Goal: Task Accomplishment & Management: Manage account settings

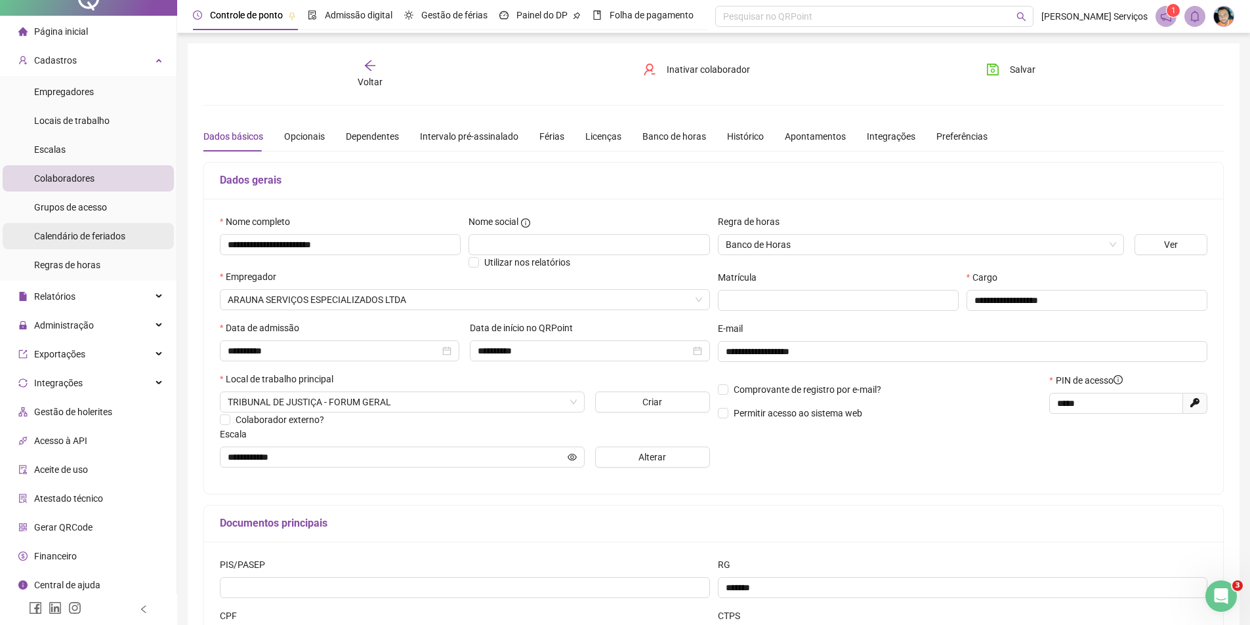
scroll to position [22, 0]
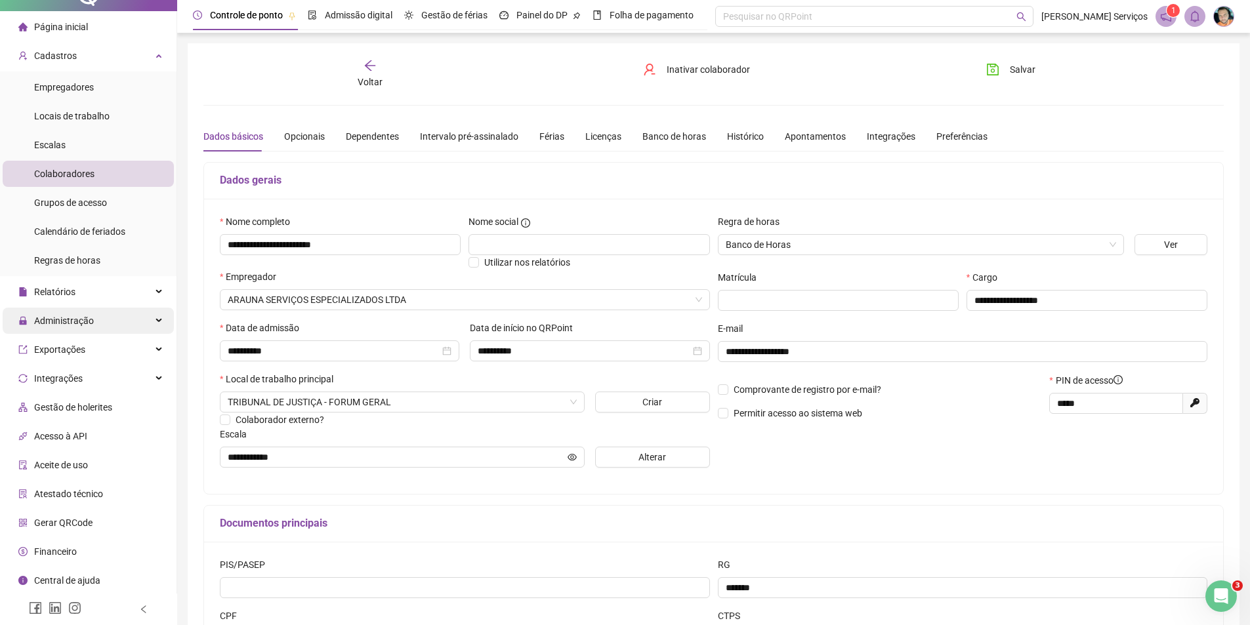
click at [99, 316] on div "Administração" at bounding box center [88, 321] width 171 height 26
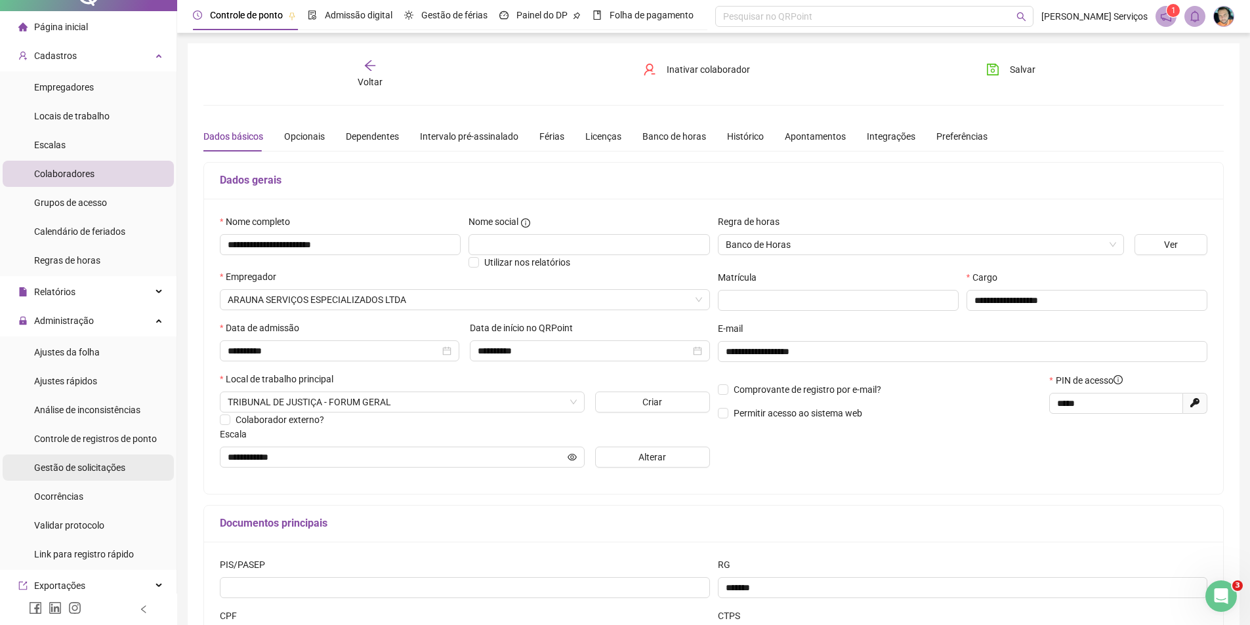
click at [122, 464] on span "Gestão de solicitações" at bounding box center [79, 468] width 91 height 11
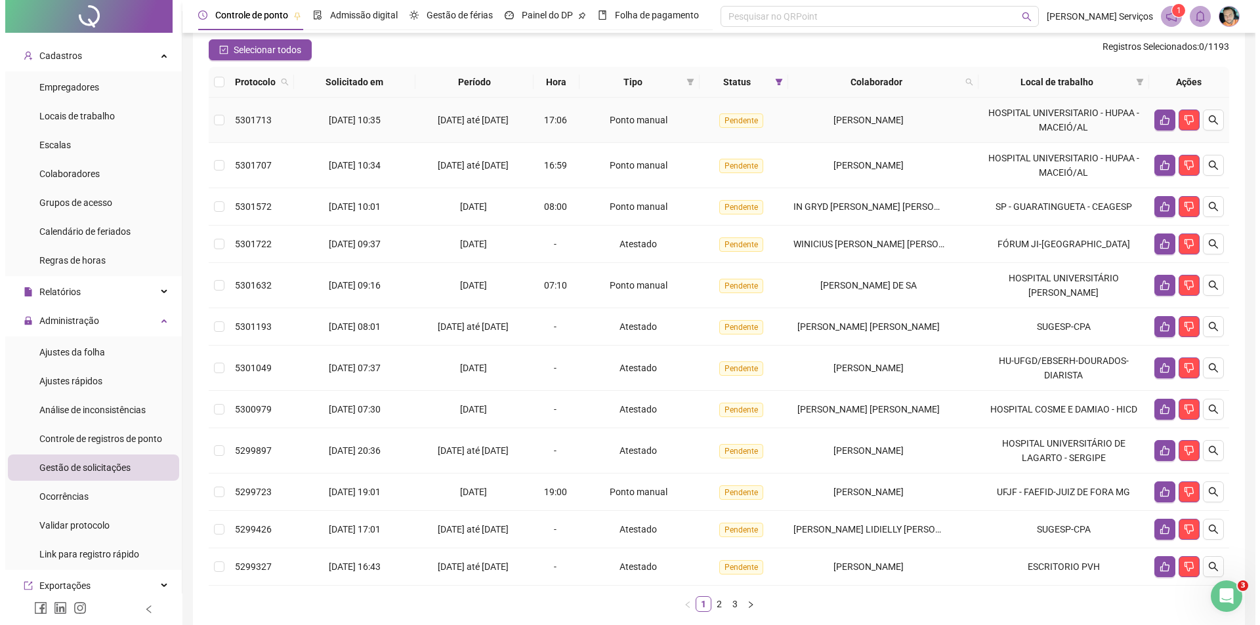
scroll to position [197, 0]
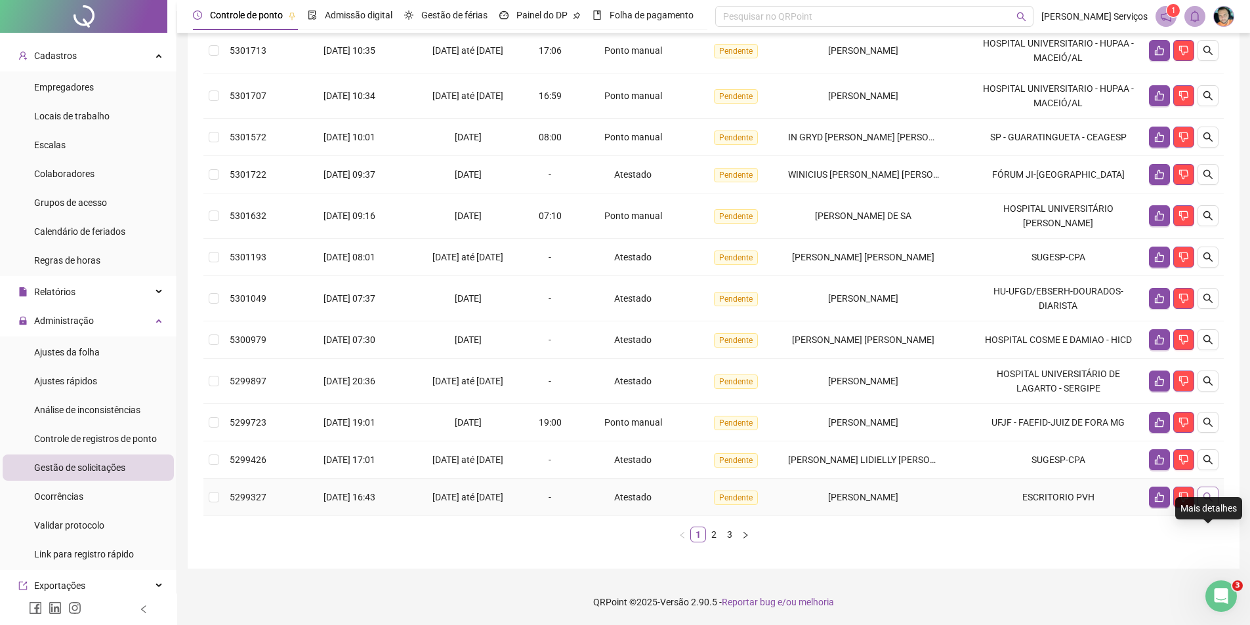
click at [1212, 503] on icon "search" at bounding box center [1208, 497] width 11 height 11
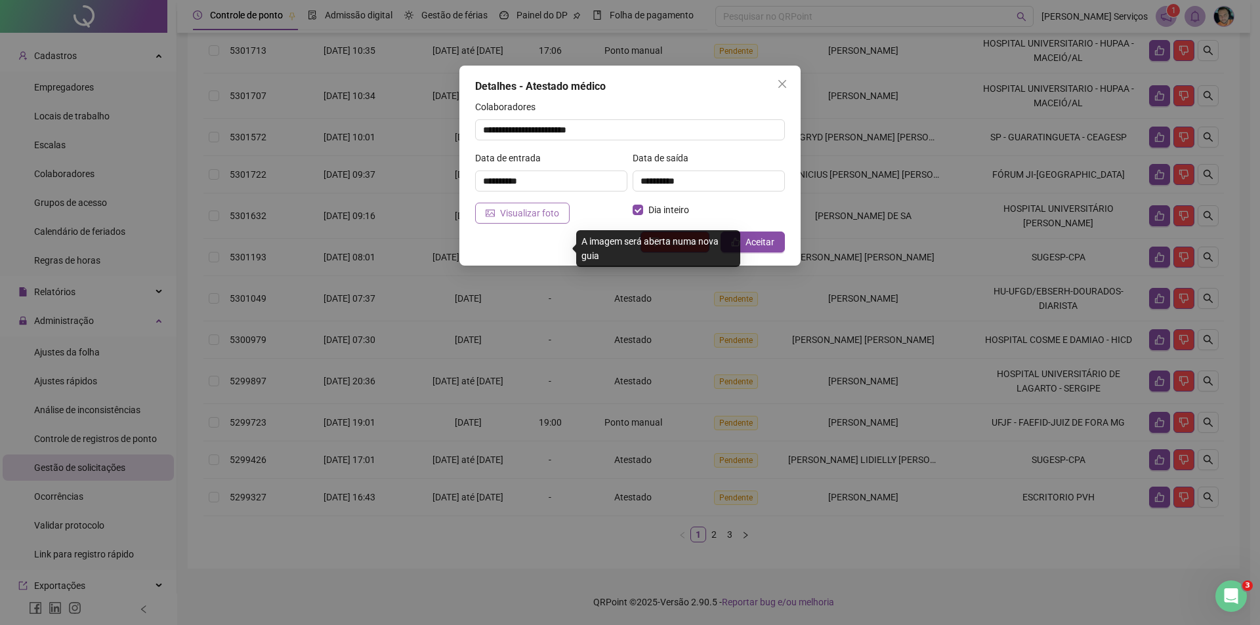
click at [502, 211] on span "Visualizar foto" at bounding box center [529, 213] width 59 height 14
click at [524, 220] on span "Visualizar foto" at bounding box center [529, 213] width 59 height 14
click at [752, 245] on span "Aceitar" at bounding box center [760, 242] width 29 height 14
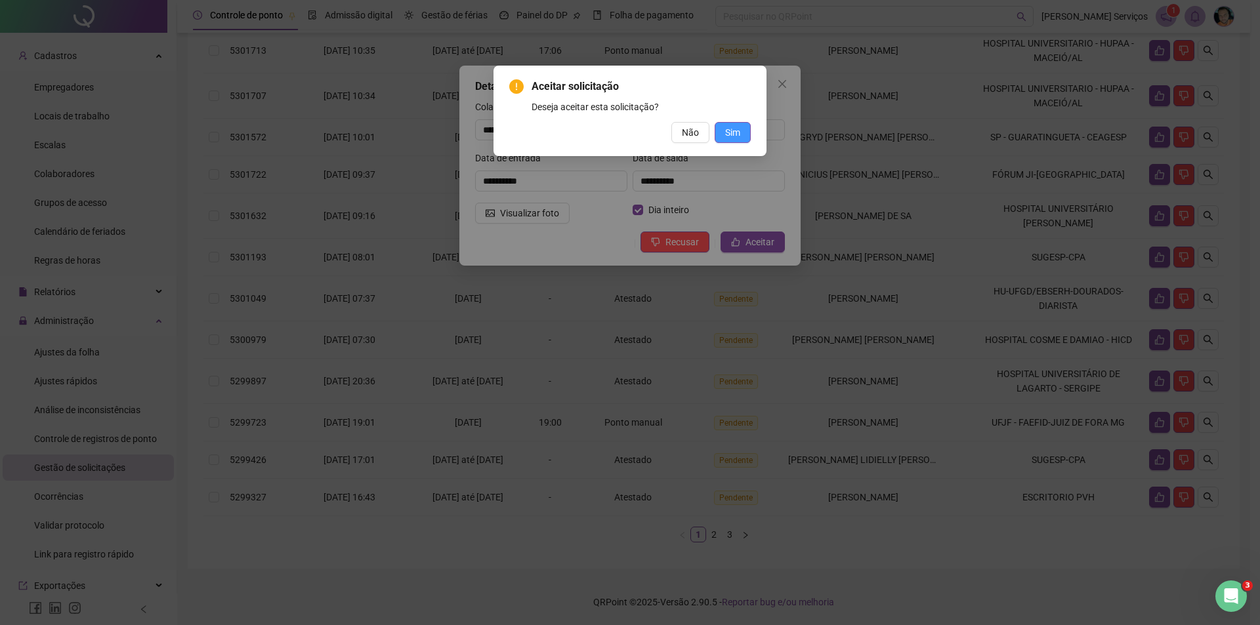
click at [741, 136] on button "Sim" at bounding box center [733, 132] width 36 height 21
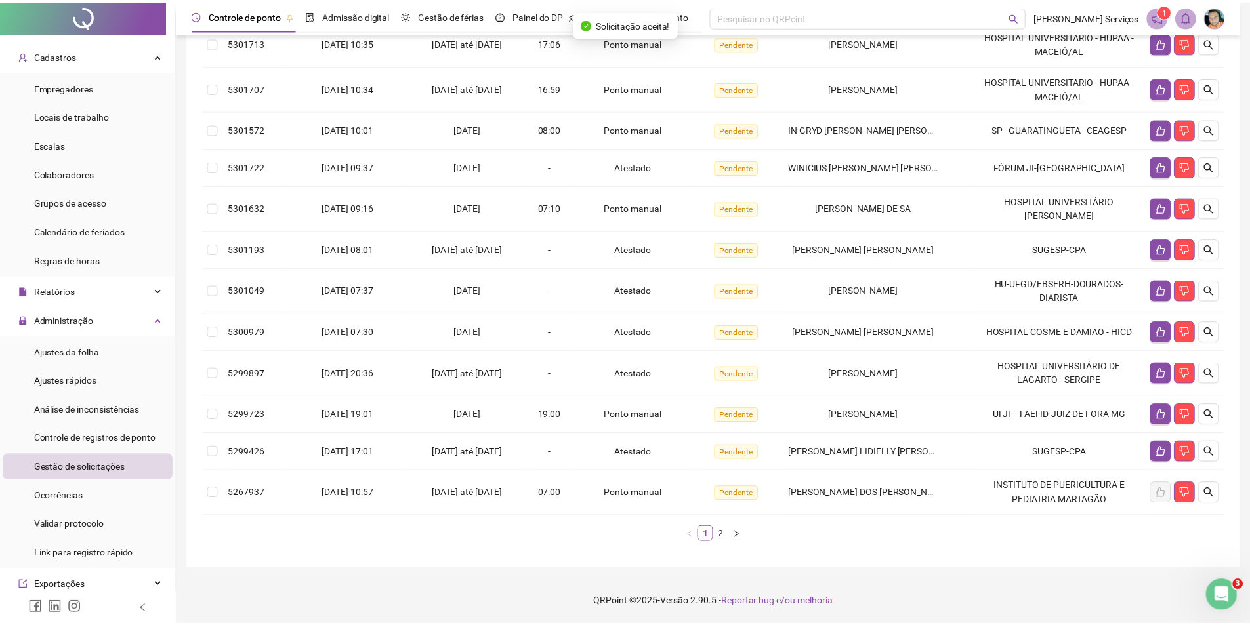
scroll to position [190, 0]
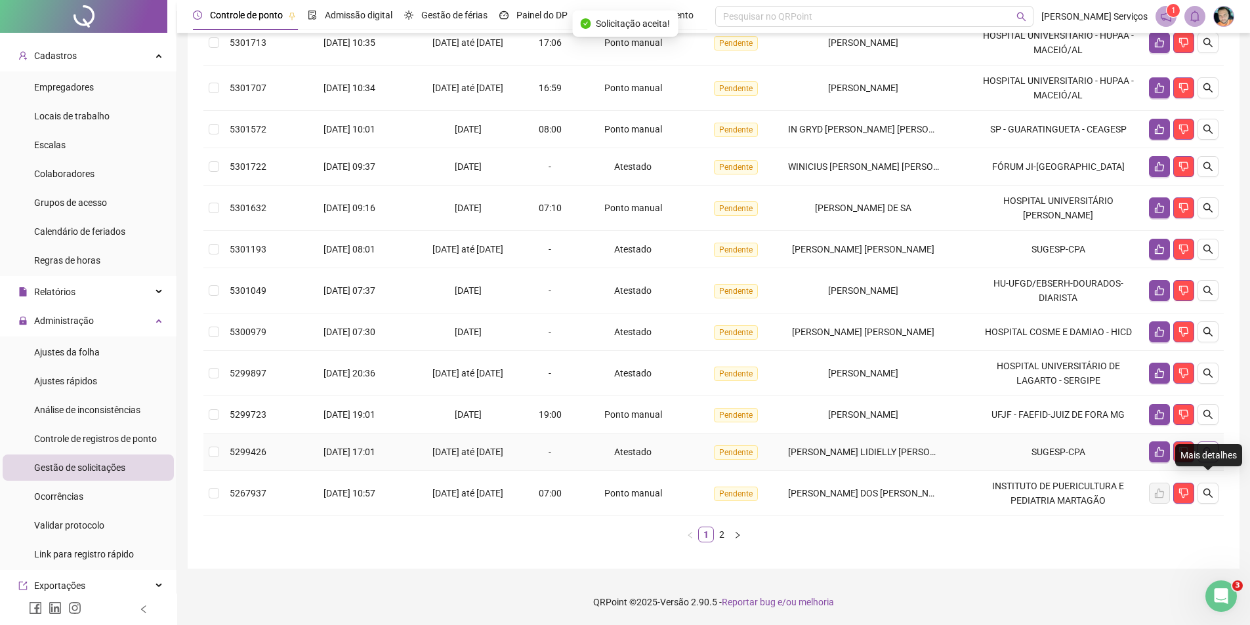
click at [1203, 457] on icon "search" at bounding box center [1208, 452] width 11 height 11
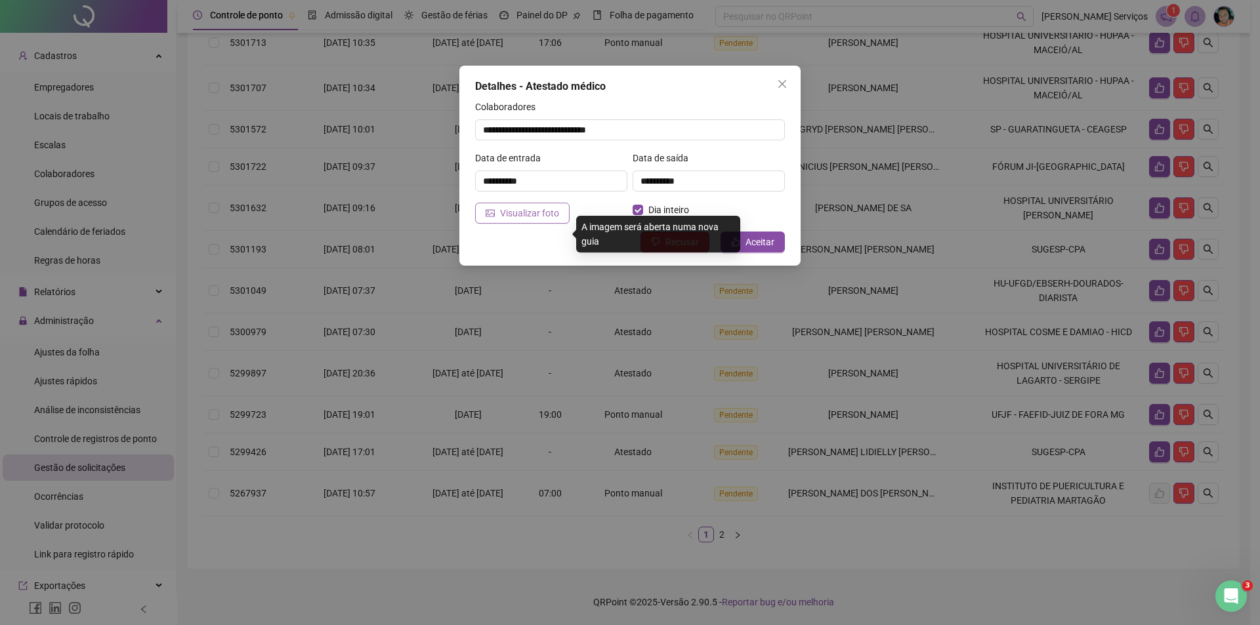
click at [522, 212] on span "Visualizar foto" at bounding box center [529, 213] width 59 height 14
click at [745, 235] on button "Aceitar" at bounding box center [753, 242] width 64 height 21
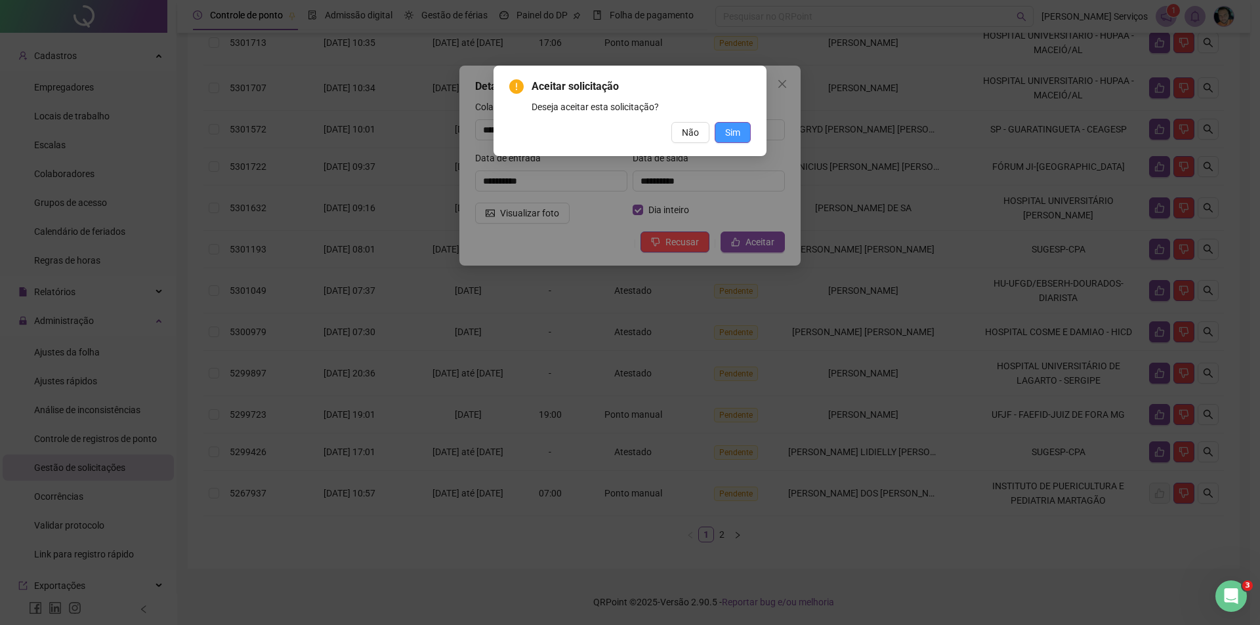
click at [737, 128] on span "Sim" at bounding box center [732, 132] width 15 height 14
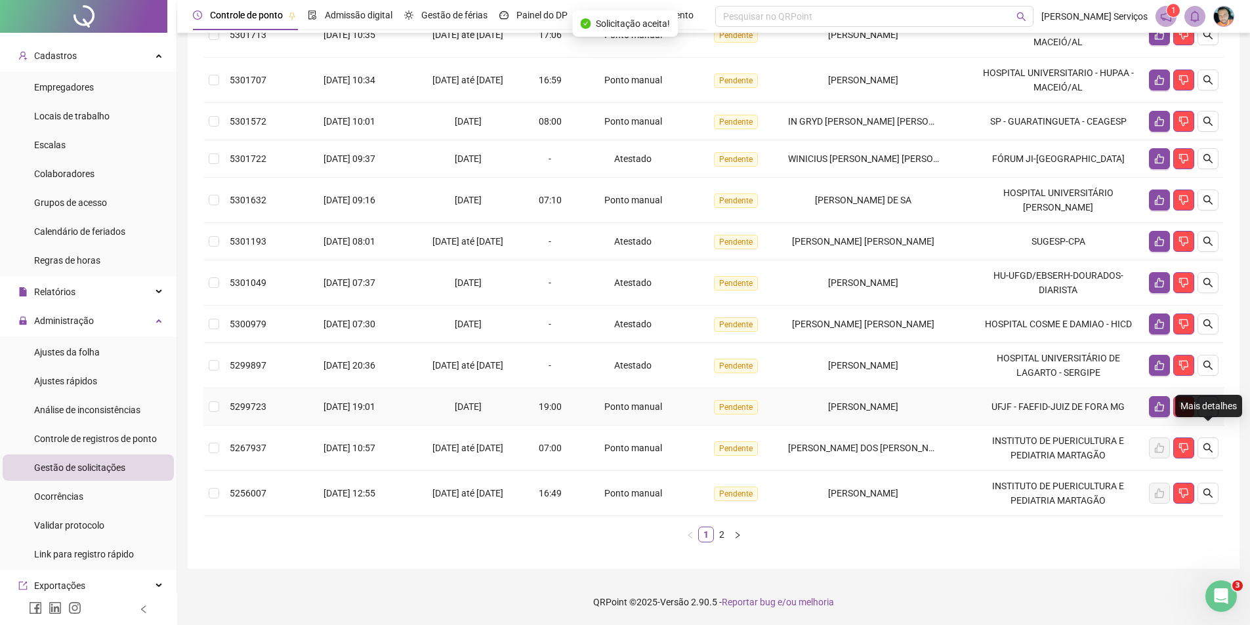
click at [1210, 412] on icon "search" at bounding box center [1208, 407] width 11 height 11
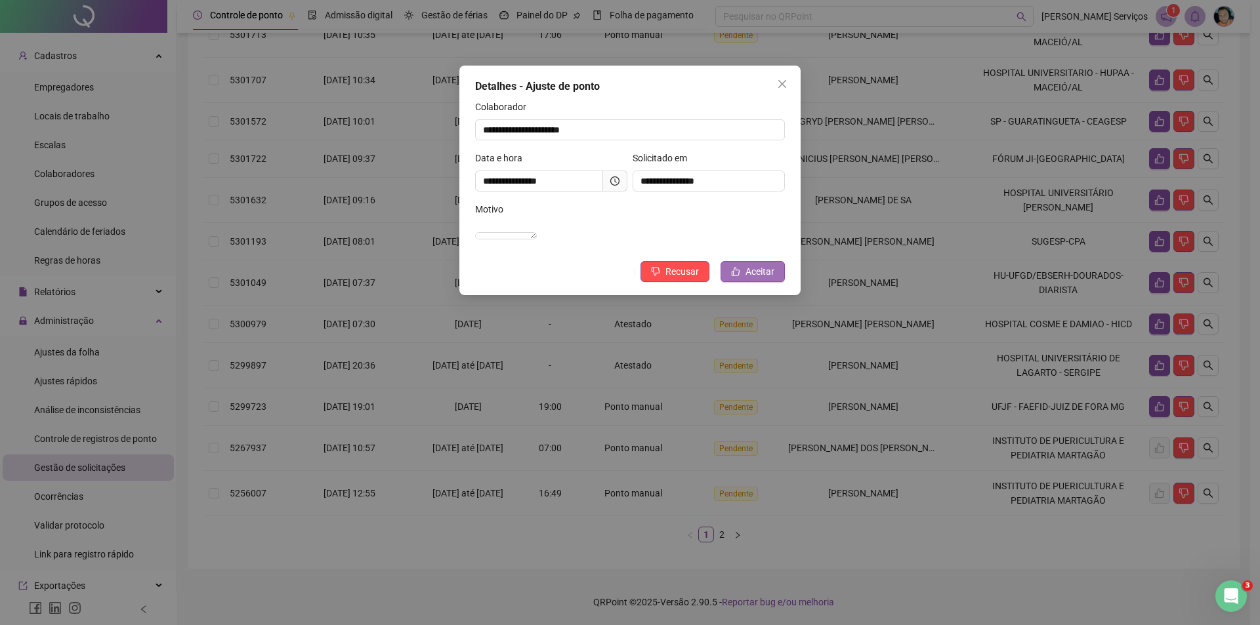
click at [740, 276] on icon "like" at bounding box center [736, 272] width 9 height 9
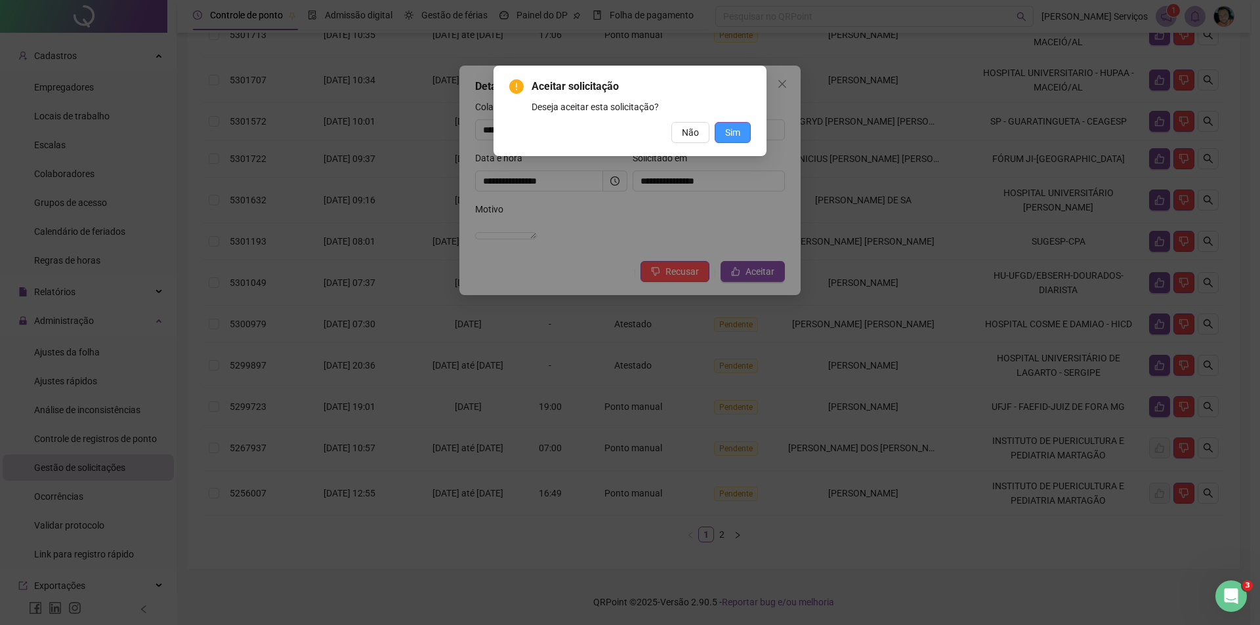
click at [726, 141] on button "Sim" at bounding box center [733, 132] width 36 height 21
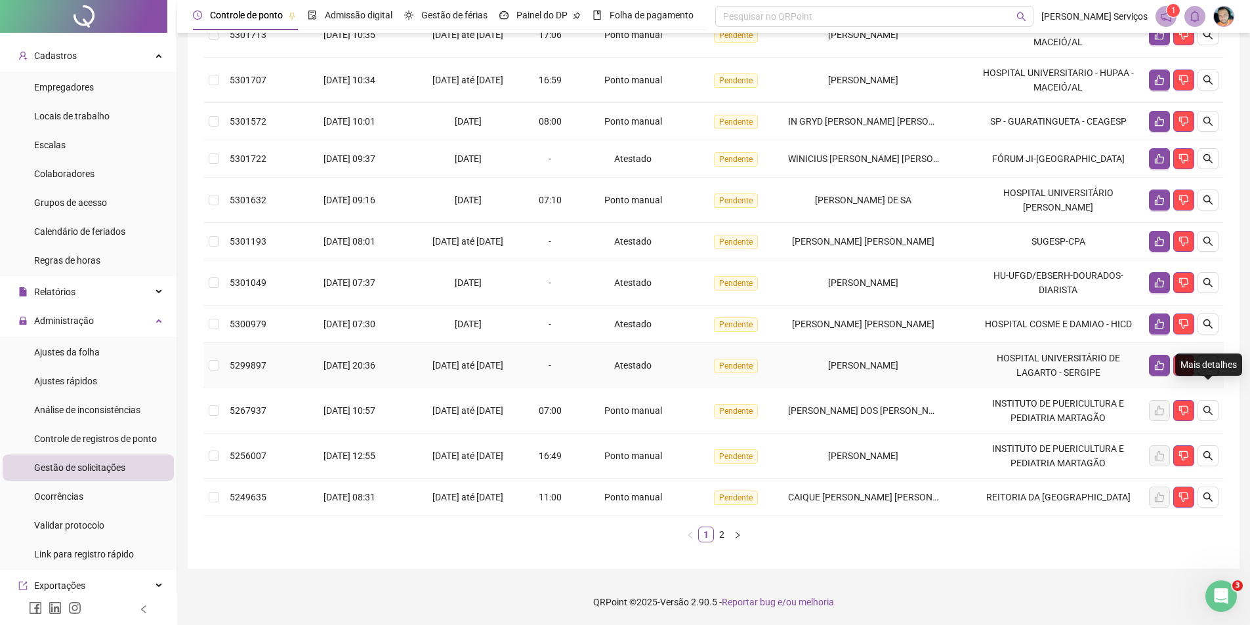
click at [1208, 370] on icon "search" at bounding box center [1208, 365] width 9 height 9
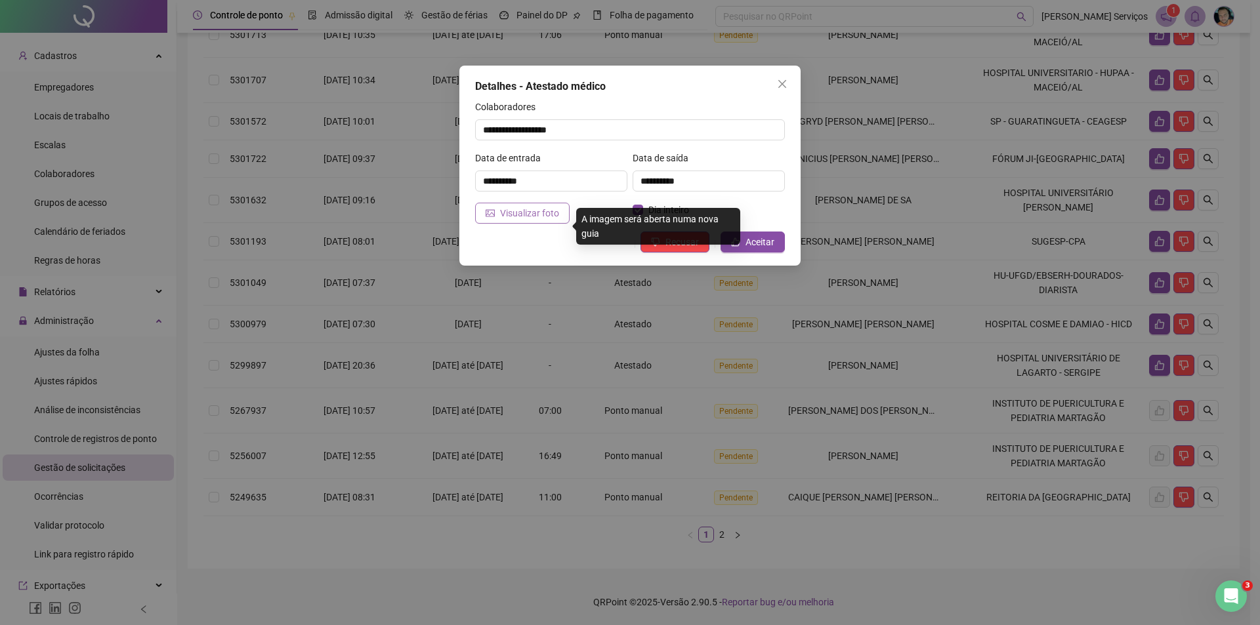
click at [532, 215] on span "Visualizar foto" at bounding box center [529, 213] width 59 height 14
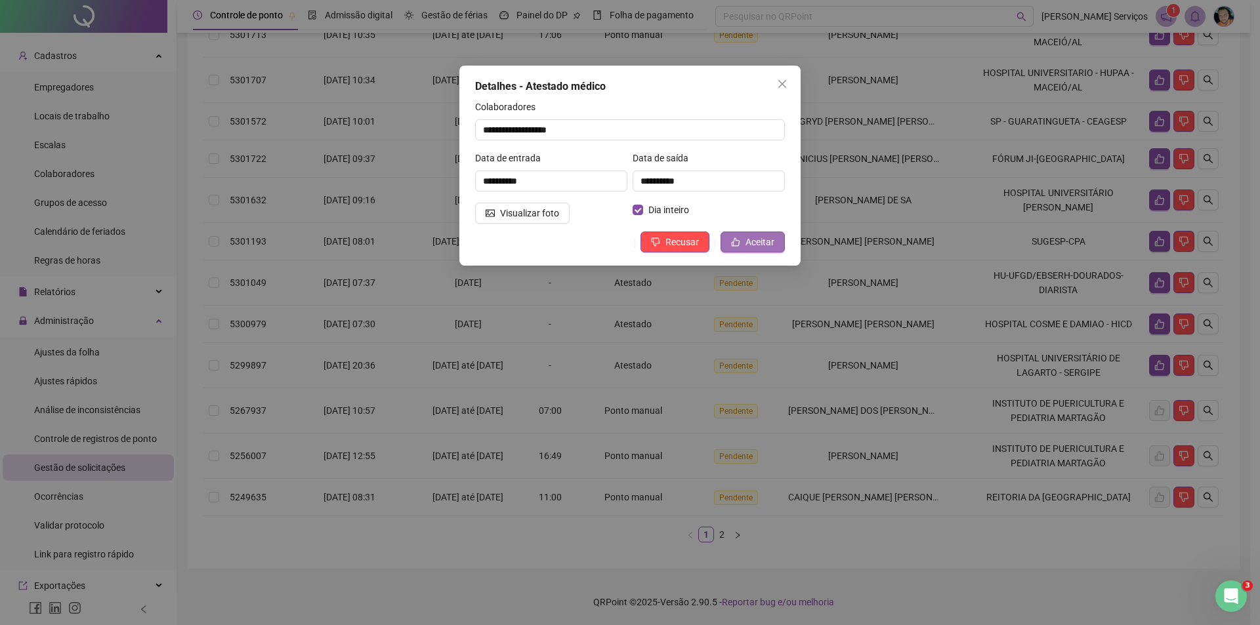
click at [765, 244] on span "Aceitar" at bounding box center [760, 242] width 29 height 14
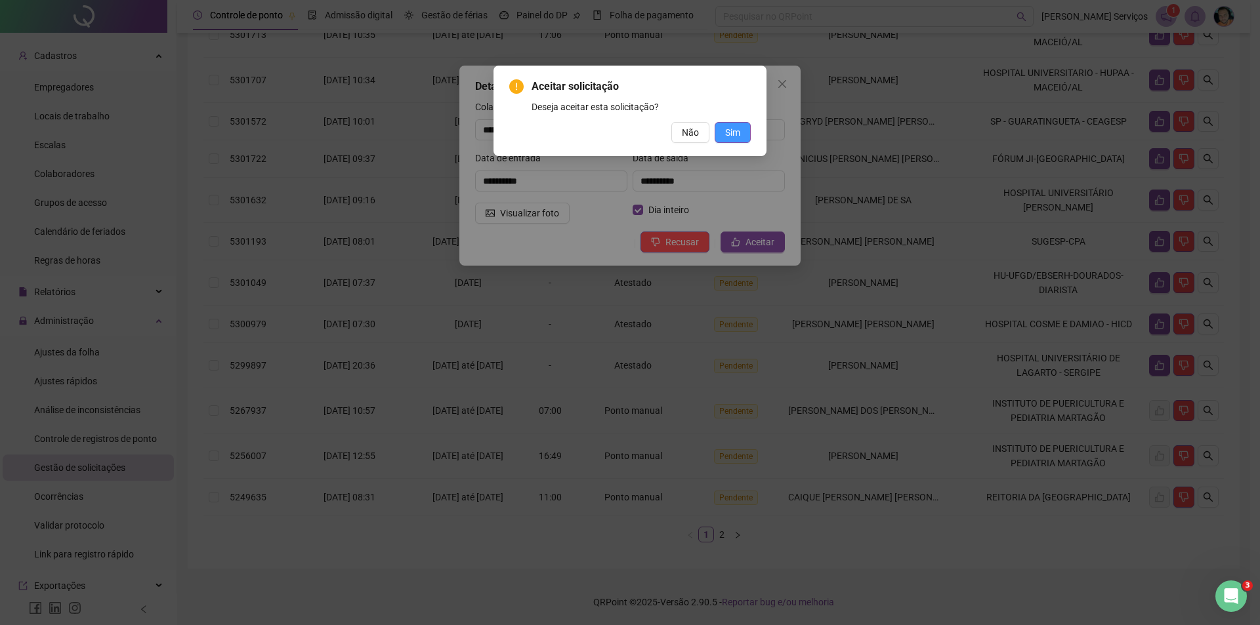
click at [748, 141] on button "Sim" at bounding box center [733, 132] width 36 height 21
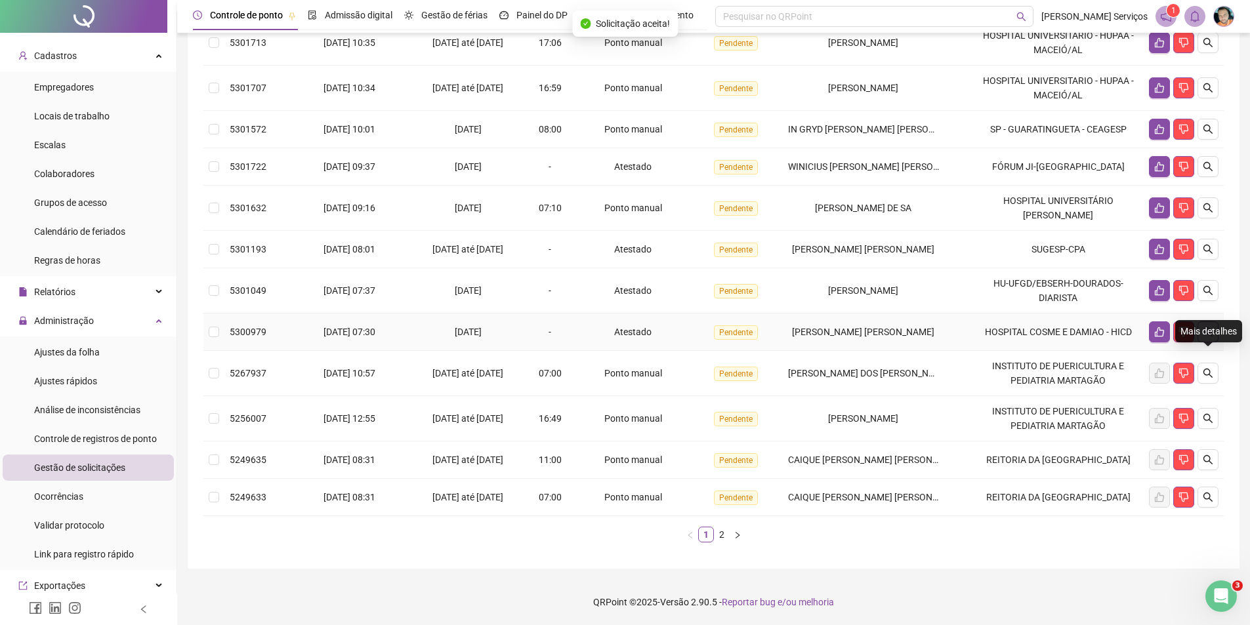
click at [1215, 342] on button "button" at bounding box center [1208, 332] width 21 height 21
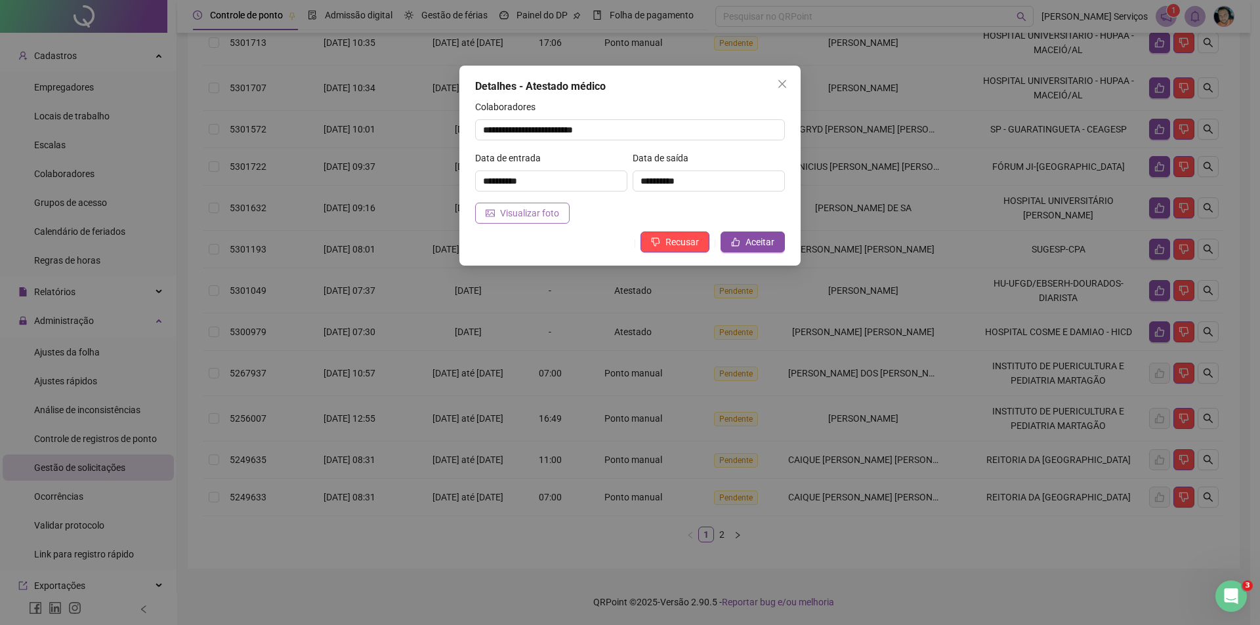
click at [509, 211] on span "Visualizar foto" at bounding box center [529, 213] width 59 height 14
click at [753, 250] on button "Aceitar" at bounding box center [753, 242] width 64 height 21
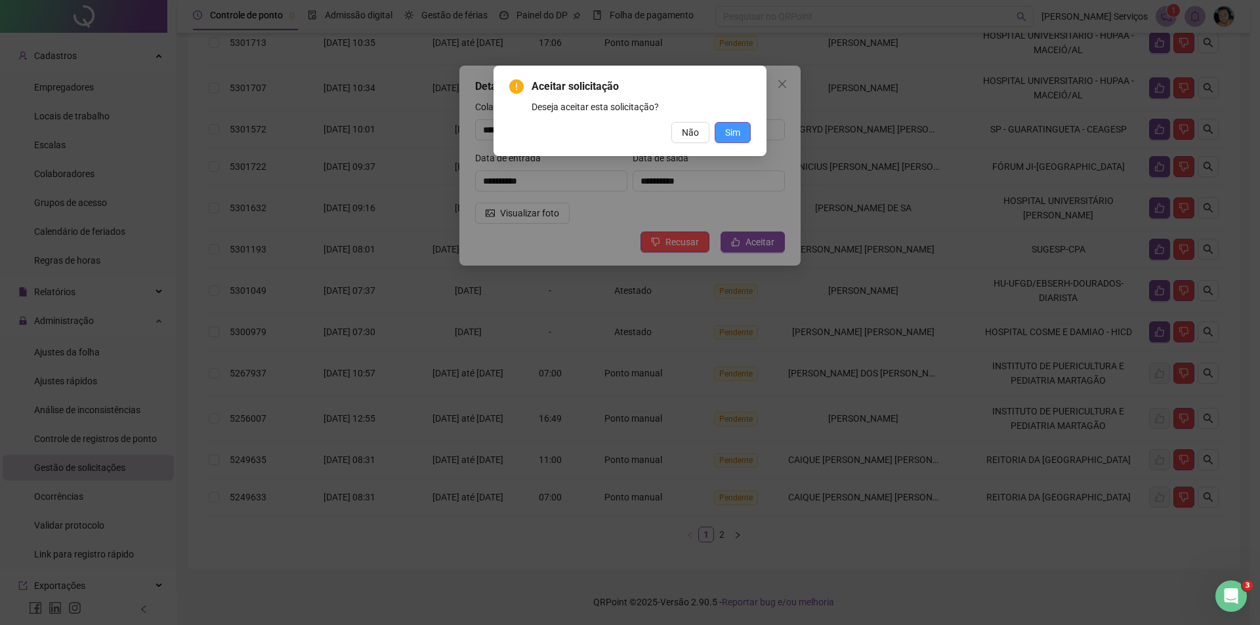
click at [745, 130] on button "Sim" at bounding box center [733, 132] width 36 height 21
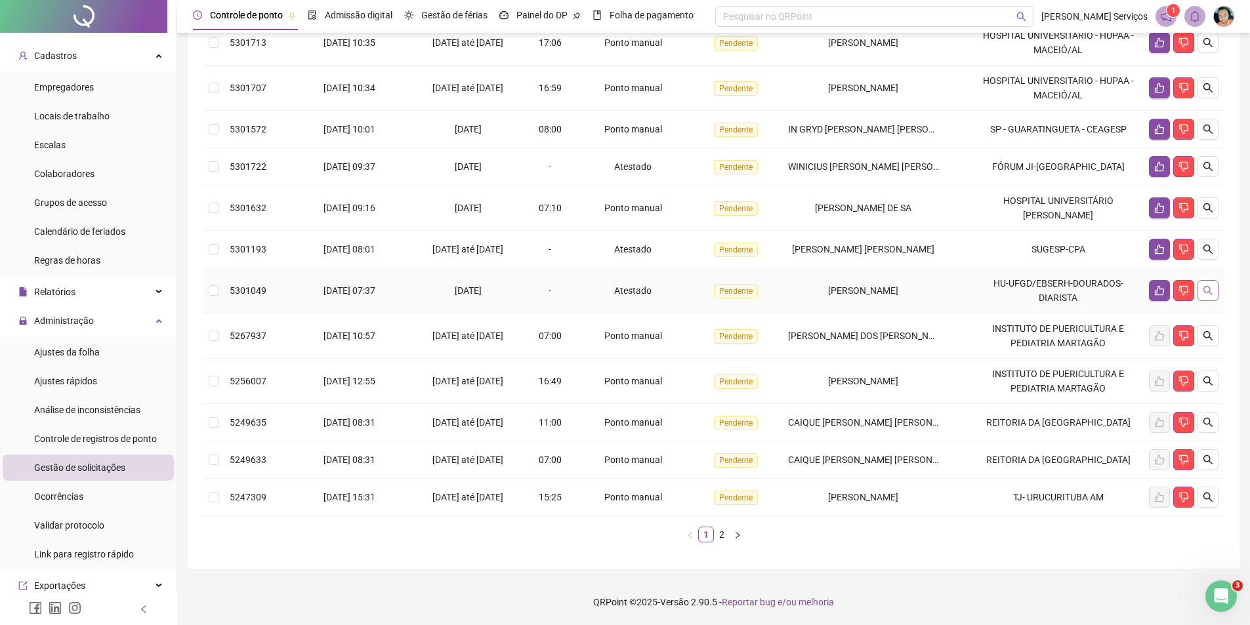
click at [1211, 296] on icon "search" at bounding box center [1208, 290] width 11 height 11
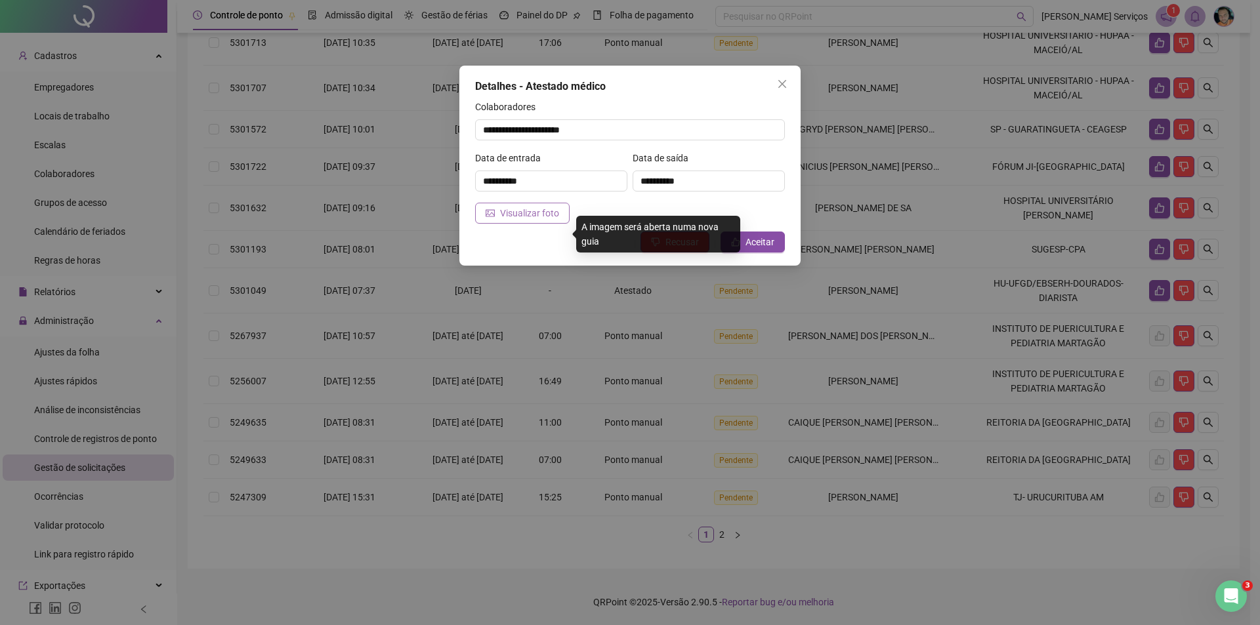
click at [546, 216] on span "Visualizar foto" at bounding box center [529, 213] width 59 height 14
click at [751, 245] on span "Aceitar" at bounding box center [760, 242] width 29 height 14
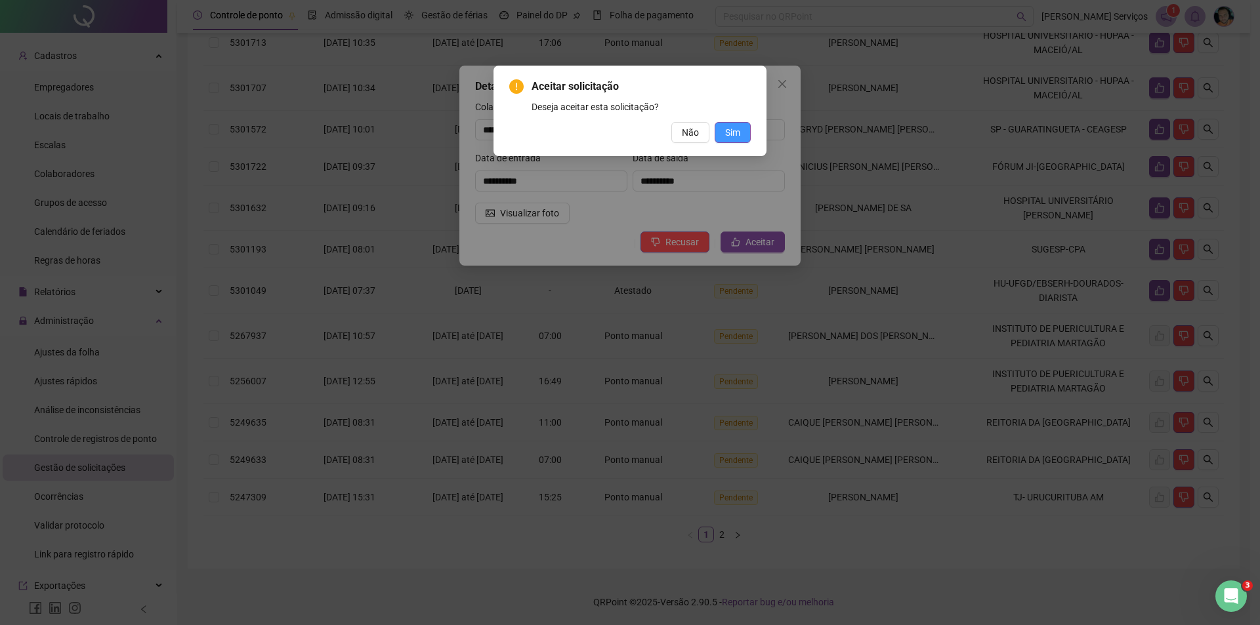
click at [730, 129] on span "Sim" at bounding box center [732, 132] width 15 height 14
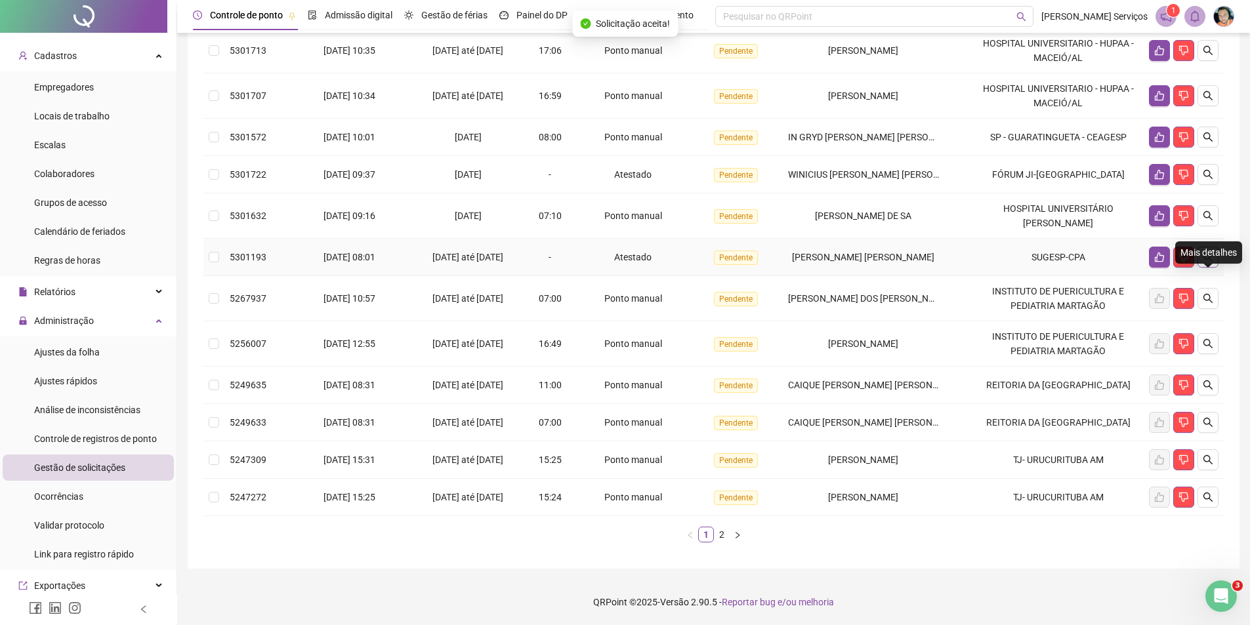
click at [1215, 257] on button "button" at bounding box center [1208, 257] width 21 height 21
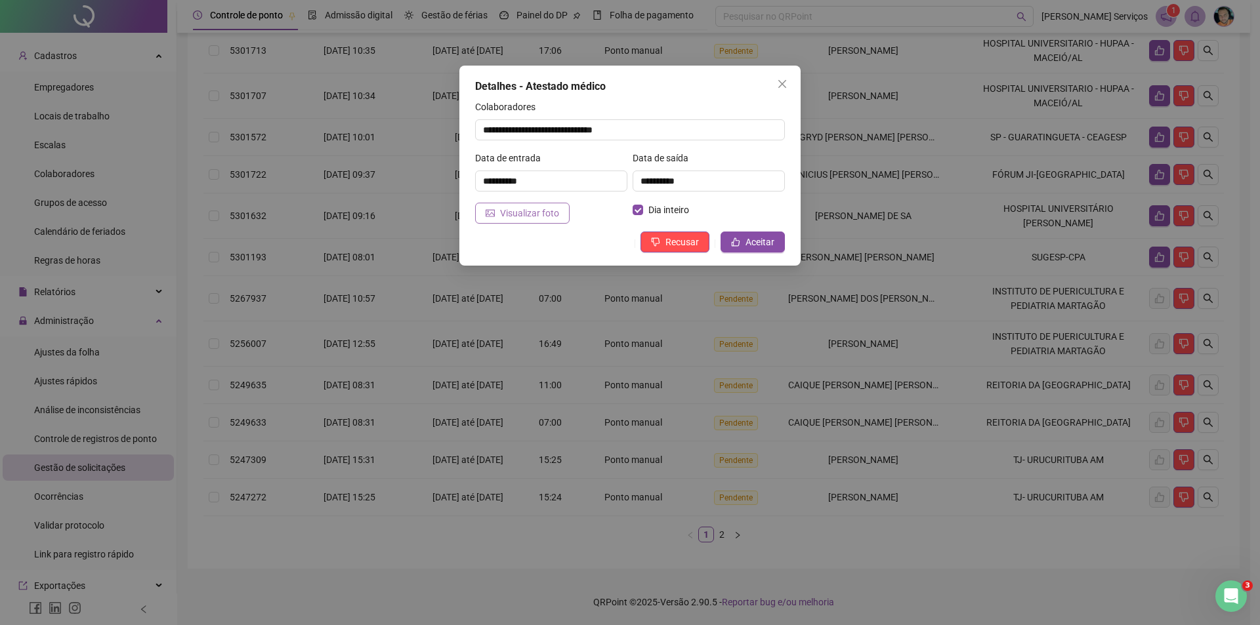
click at [533, 214] on span "Visualizar foto" at bounding box center [529, 213] width 59 height 14
click at [750, 245] on span "Aceitar" at bounding box center [760, 242] width 29 height 14
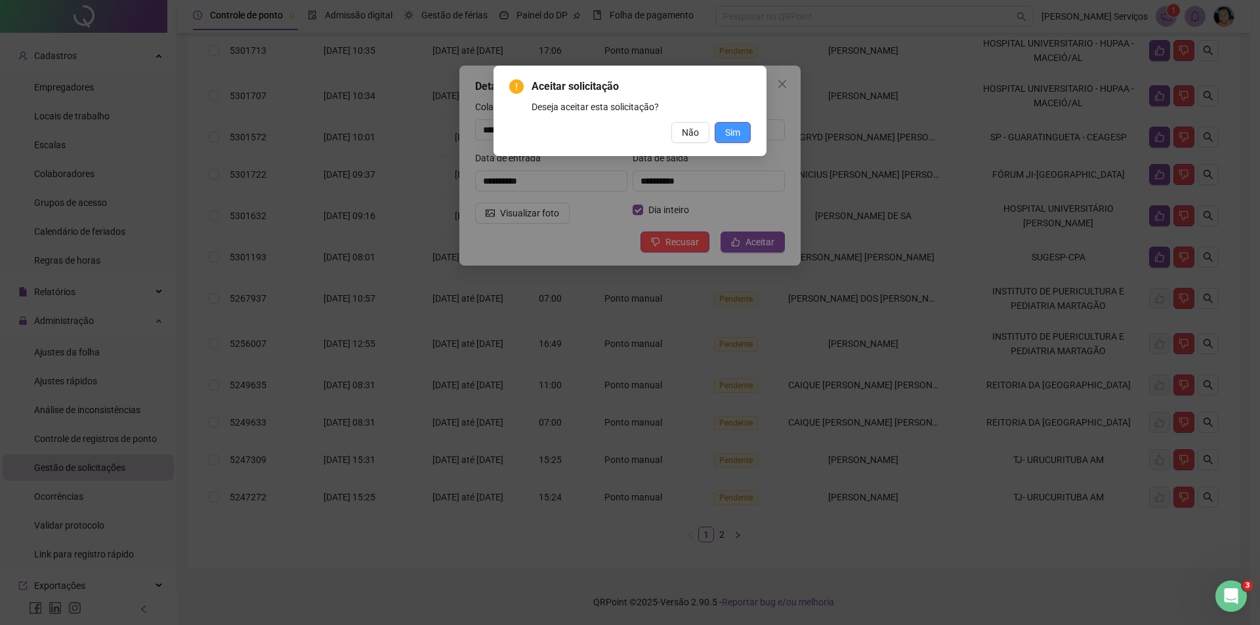
click at [736, 138] on span "Sim" at bounding box center [732, 132] width 15 height 14
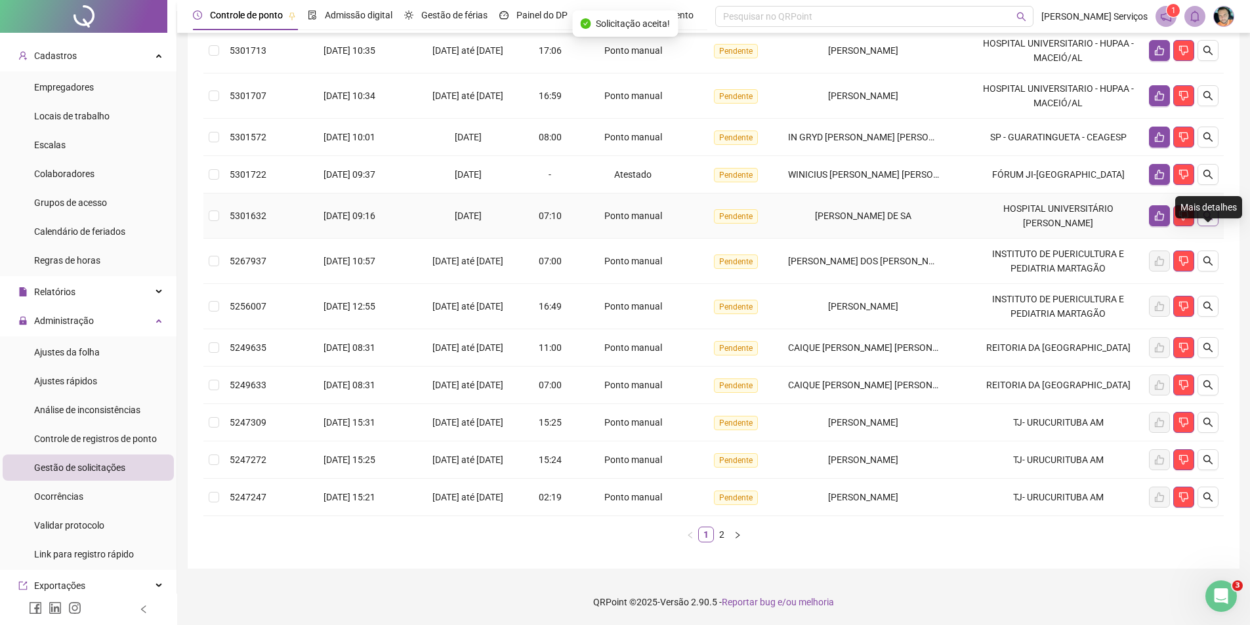
click at [1204, 211] on icon "search" at bounding box center [1208, 215] width 9 height 9
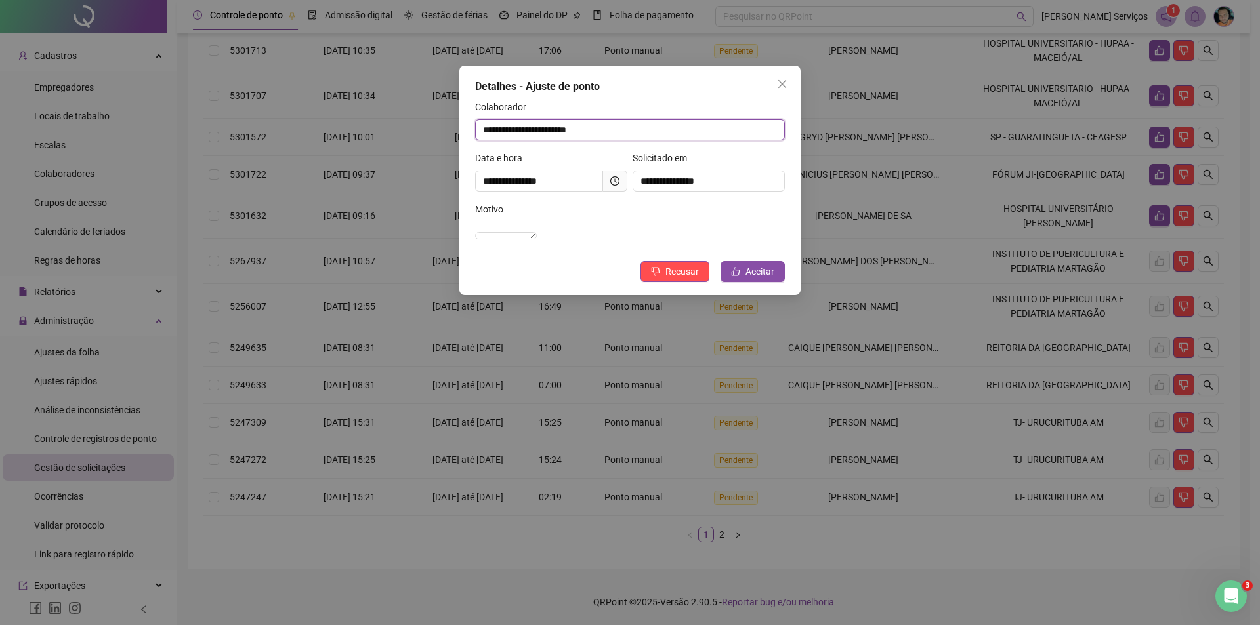
drag, startPoint x: 482, startPoint y: 129, endPoint x: 617, endPoint y: 133, distance: 135.3
click at [617, 133] on input "**********" at bounding box center [630, 129] width 310 height 21
click at [664, 282] on button "Recusar" at bounding box center [675, 271] width 69 height 21
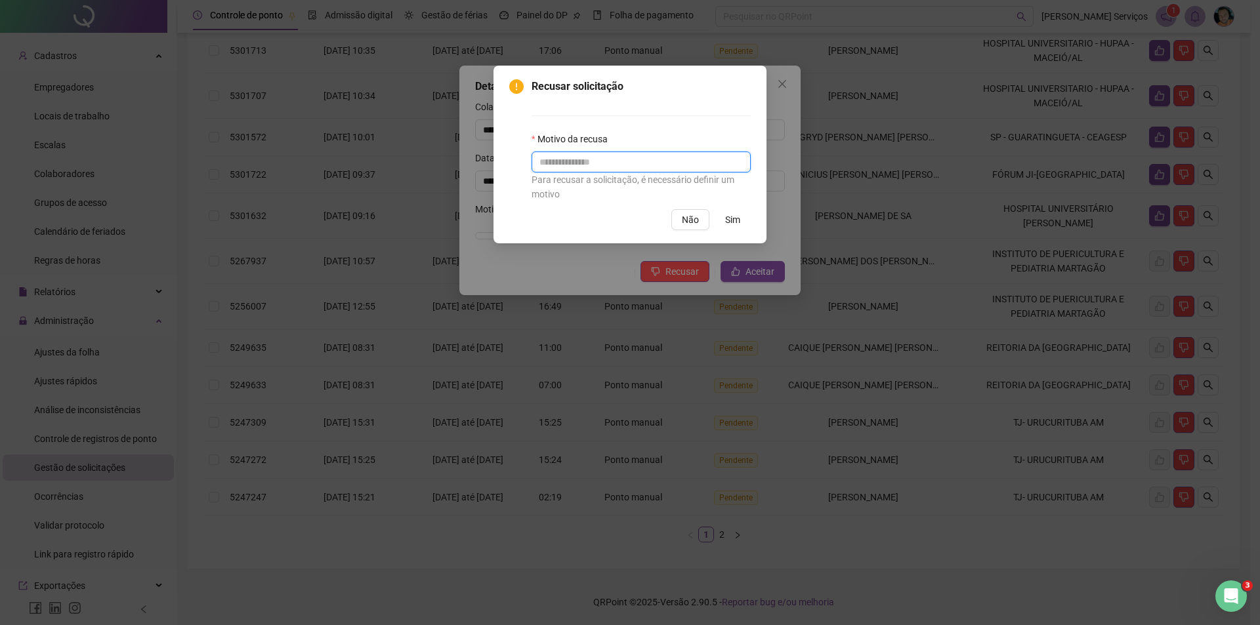
click at [654, 165] on input "text" at bounding box center [641, 162] width 219 height 21
type input "*"
click at [728, 224] on span "Sim" at bounding box center [732, 220] width 15 height 14
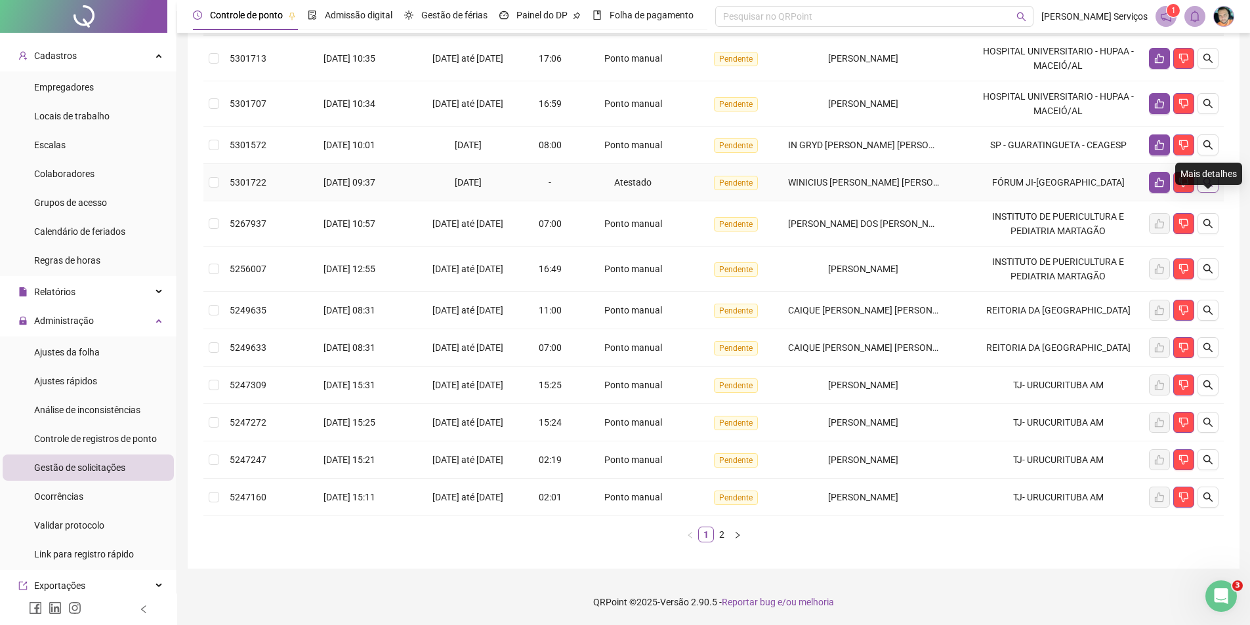
click at [1206, 177] on icon "search" at bounding box center [1208, 182] width 11 height 11
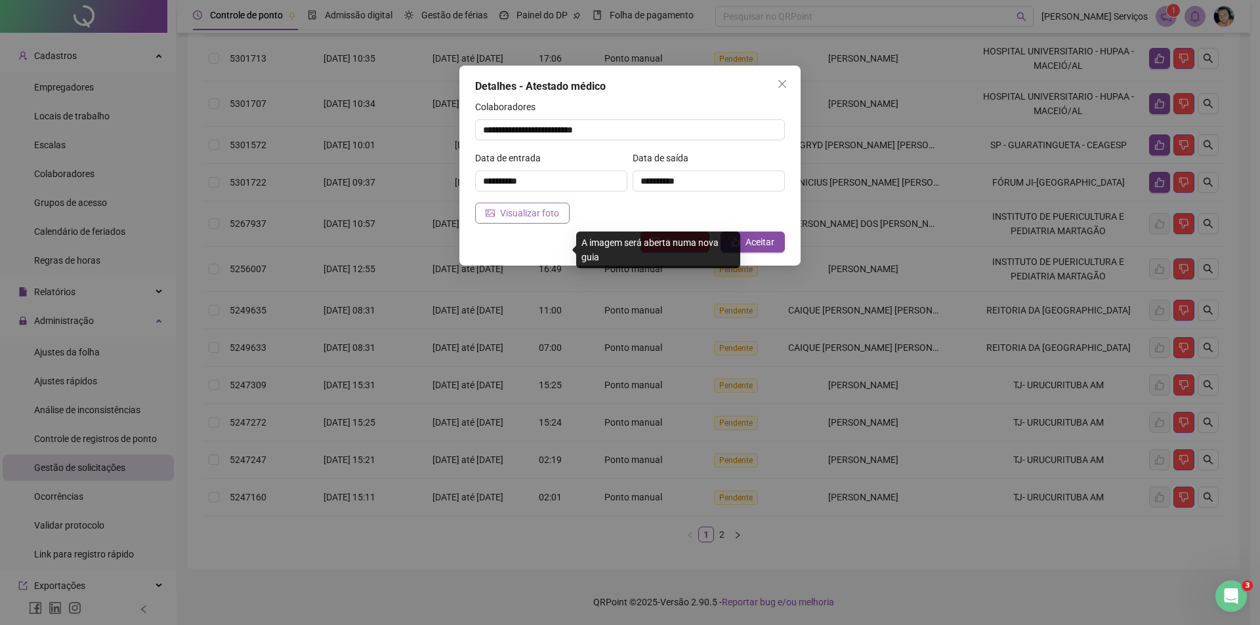
click at [511, 214] on span "Visualizar foto" at bounding box center [529, 213] width 59 height 14
click at [752, 242] on span "Aceitar" at bounding box center [760, 242] width 29 height 14
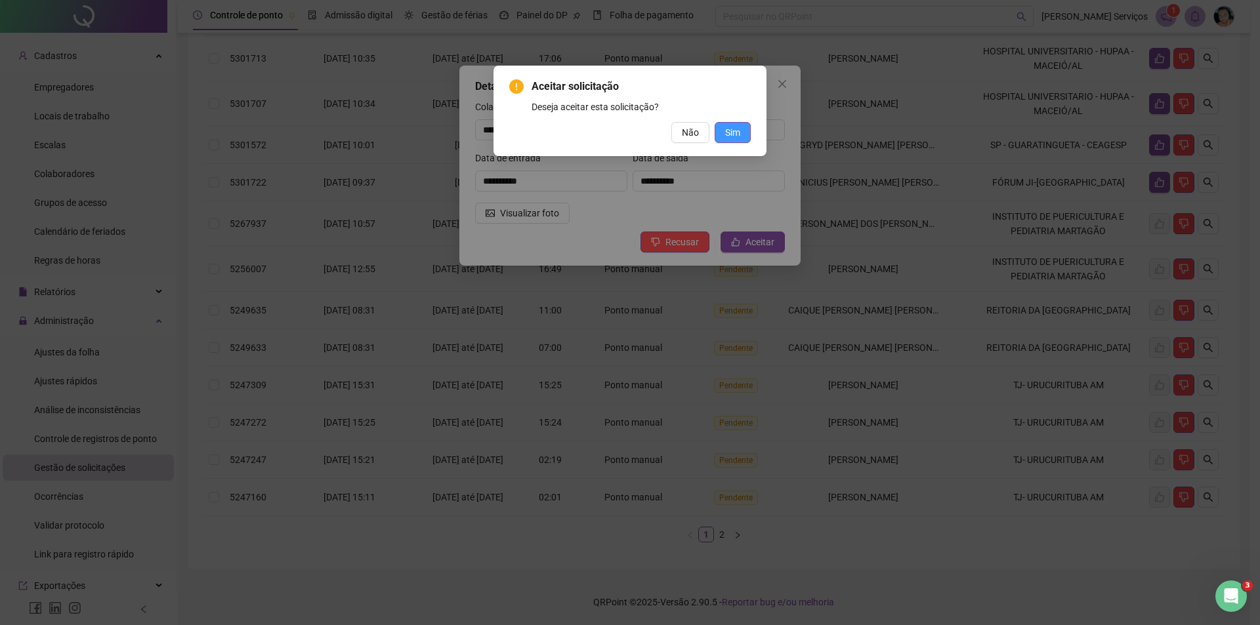
click at [729, 129] on span "Sim" at bounding box center [732, 132] width 15 height 14
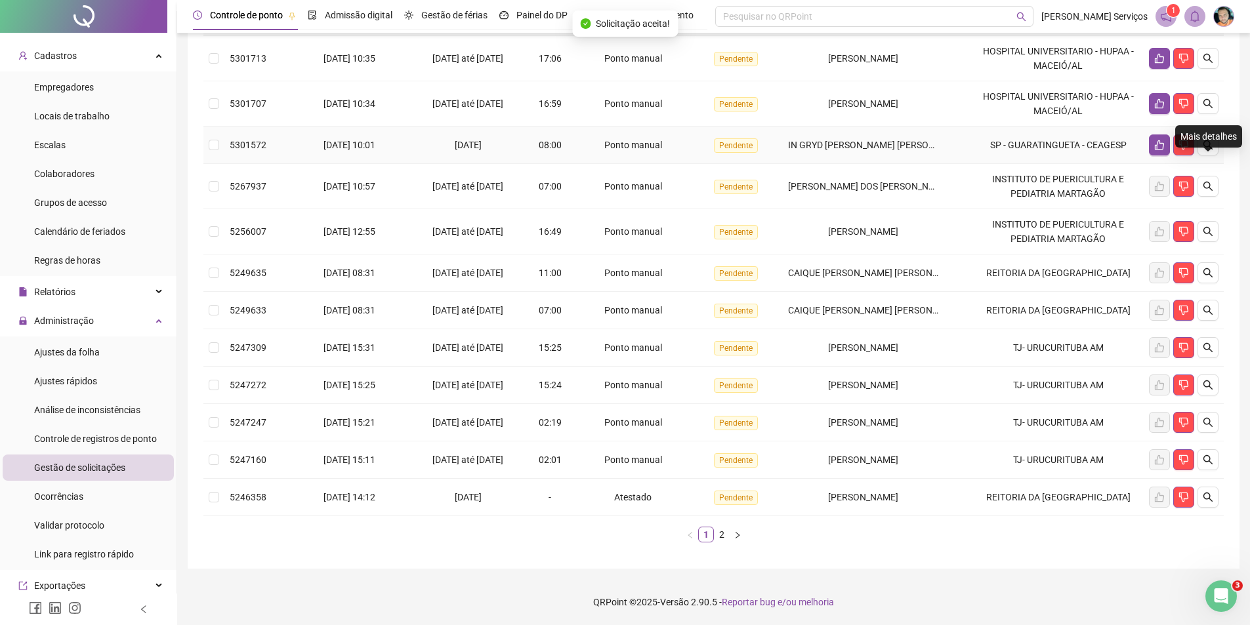
click at [1203, 140] on icon "search" at bounding box center [1208, 145] width 11 height 11
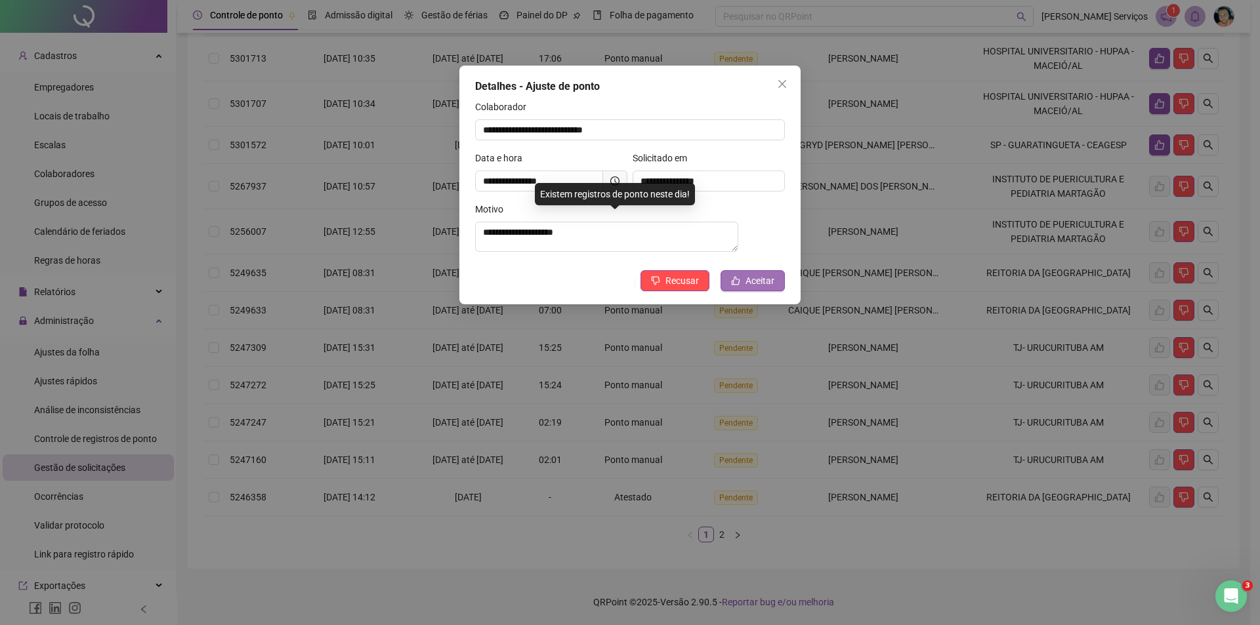
click at [737, 285] on icon "like" at bounding box center [735, 280] width 9 height 9
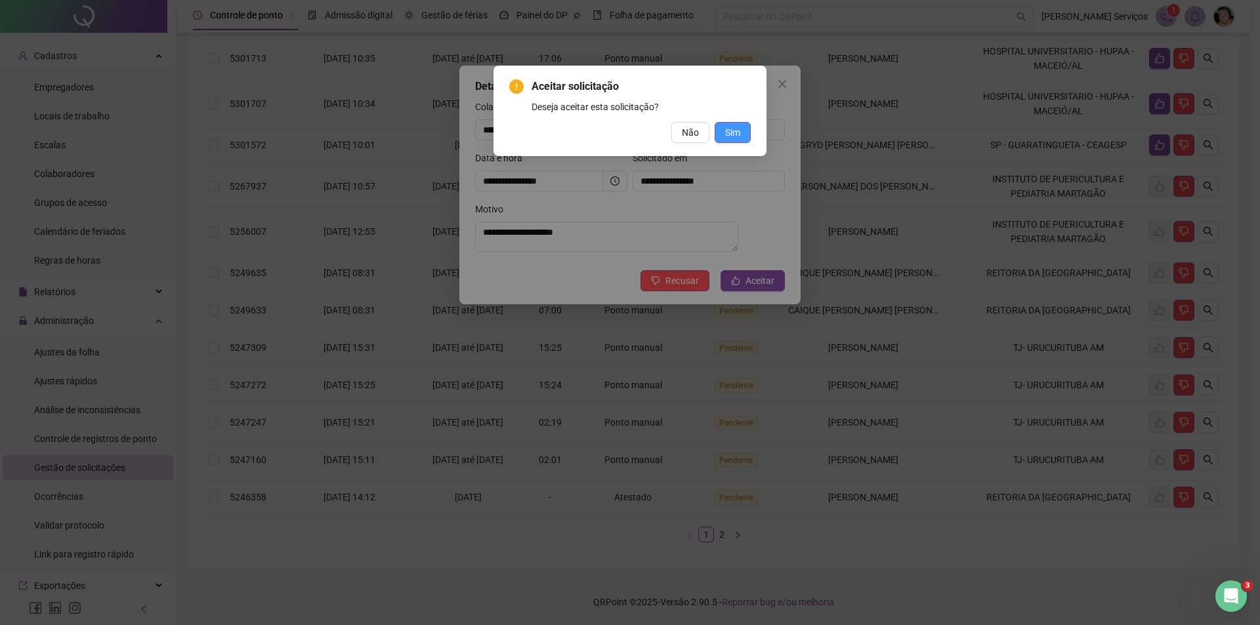
click at [725, 139] on span "Sim" at bounding box center [732, 132] width 15 height 14
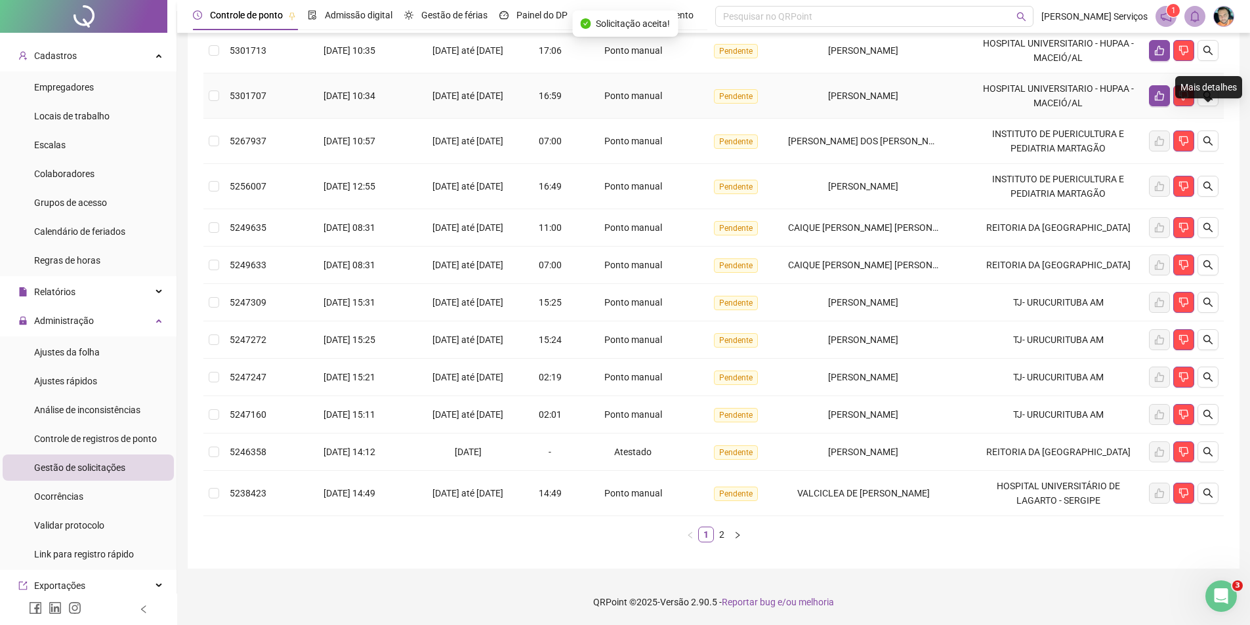
click at [1207, 91] on icon "search" at bounding box center [1208, 96] width 11 height 11
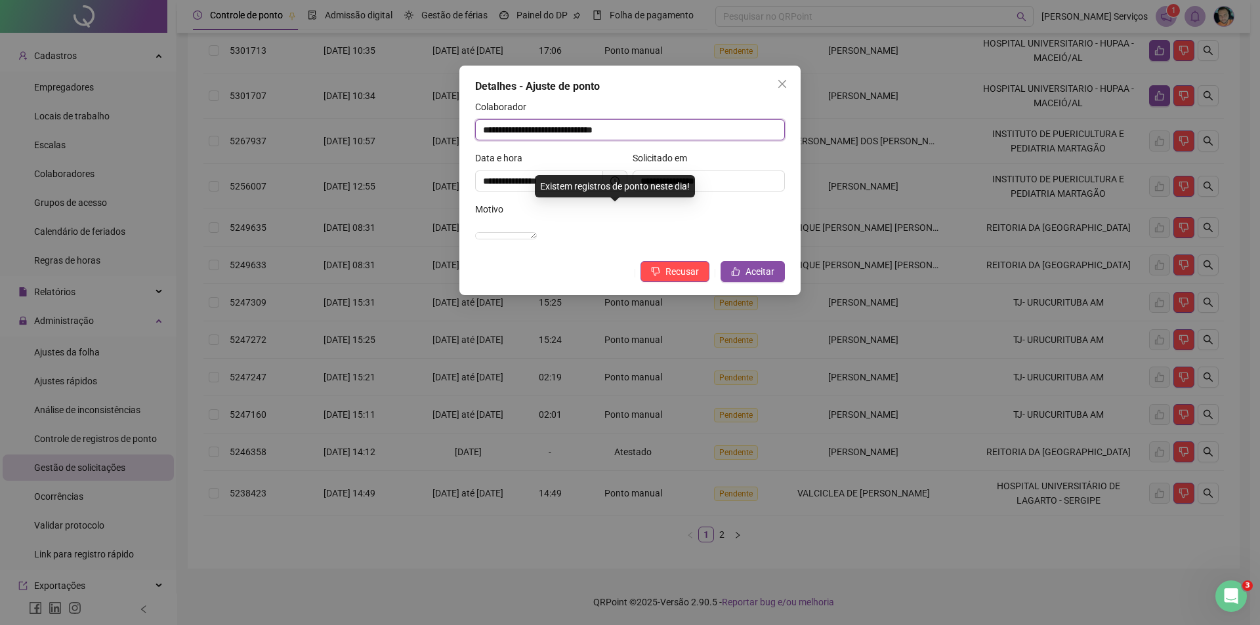
drag, startPoint x: 650, startPoint y: 131, endPoint x: 438, endPoint y: 131, distance: 212.0
click at [438, 131] on div "**********" at bounding box center [630, 312] width 1260 height 625
click at [739, 282] on button "Aceitar" at bounding box center [753, 271] width 64 height 21
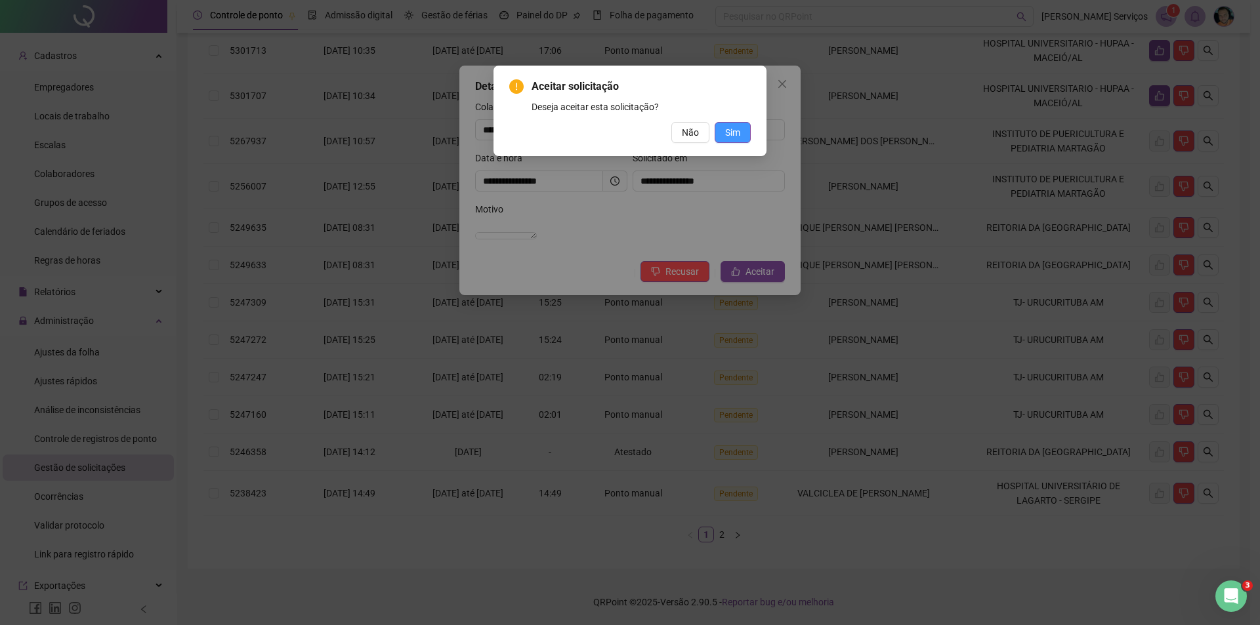
click at [722, 132] on button "Sim" at bounding box center [733, 132] width 36 height 21
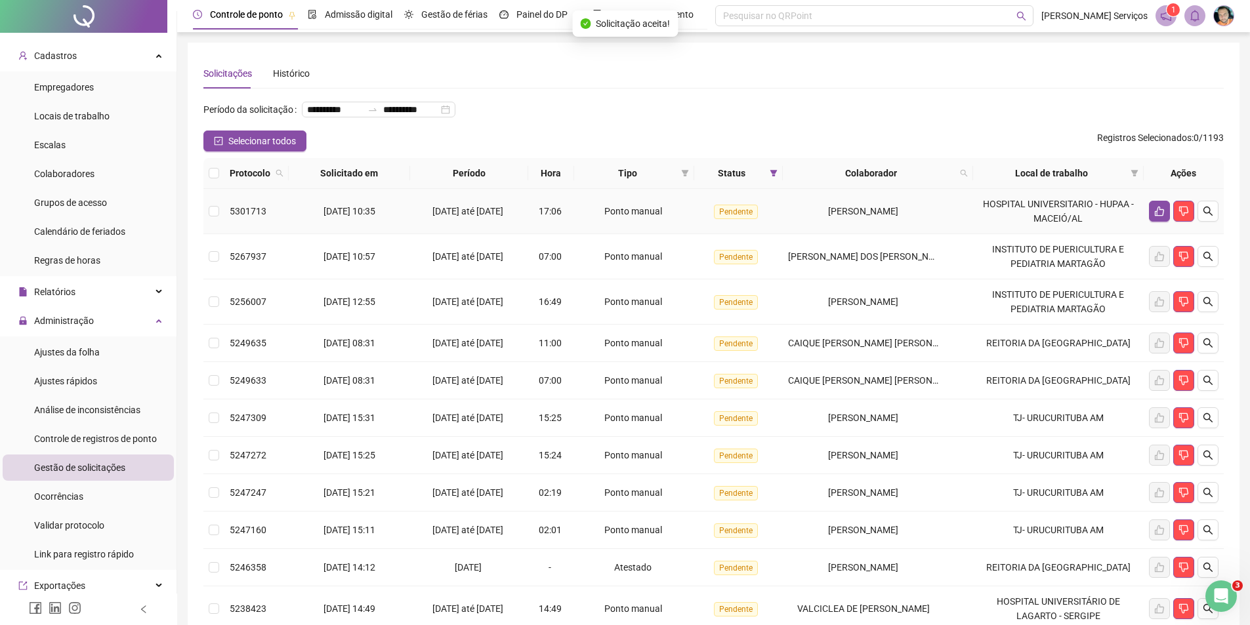
scroll to position [0, 0]
click at [1209, 217] on icon "search" at bounding box center [1208, 212] width 11 height 11
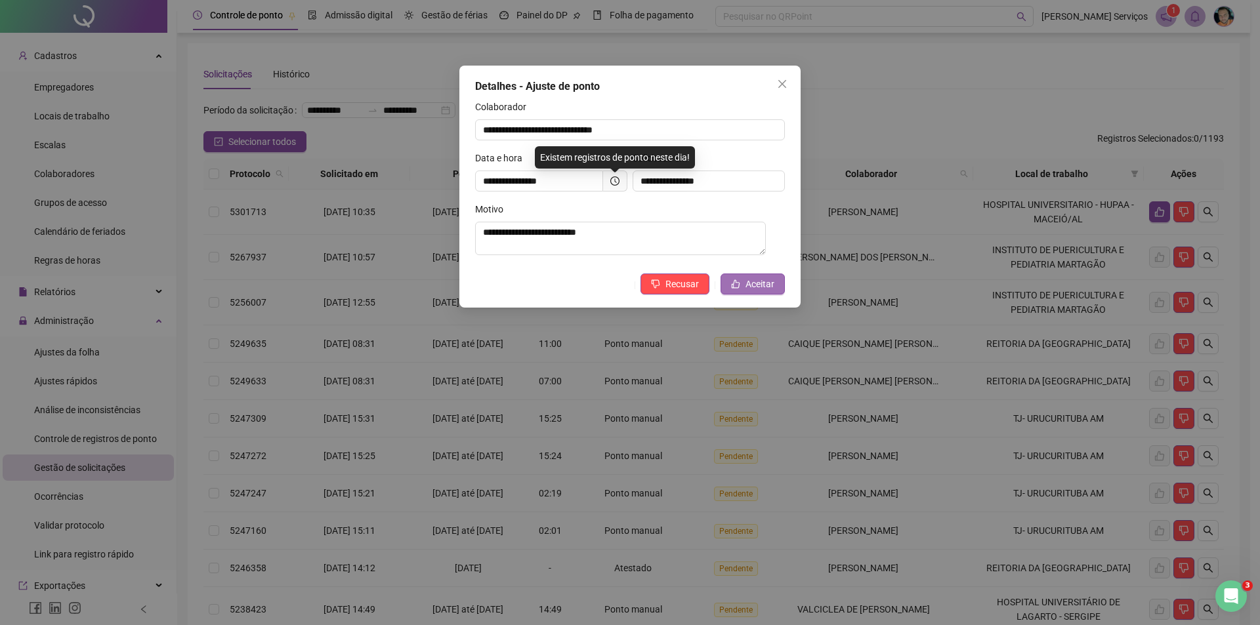
click at [755, 283] on span "Aceitar" at bounding box center [760, 284] width 29 height 14
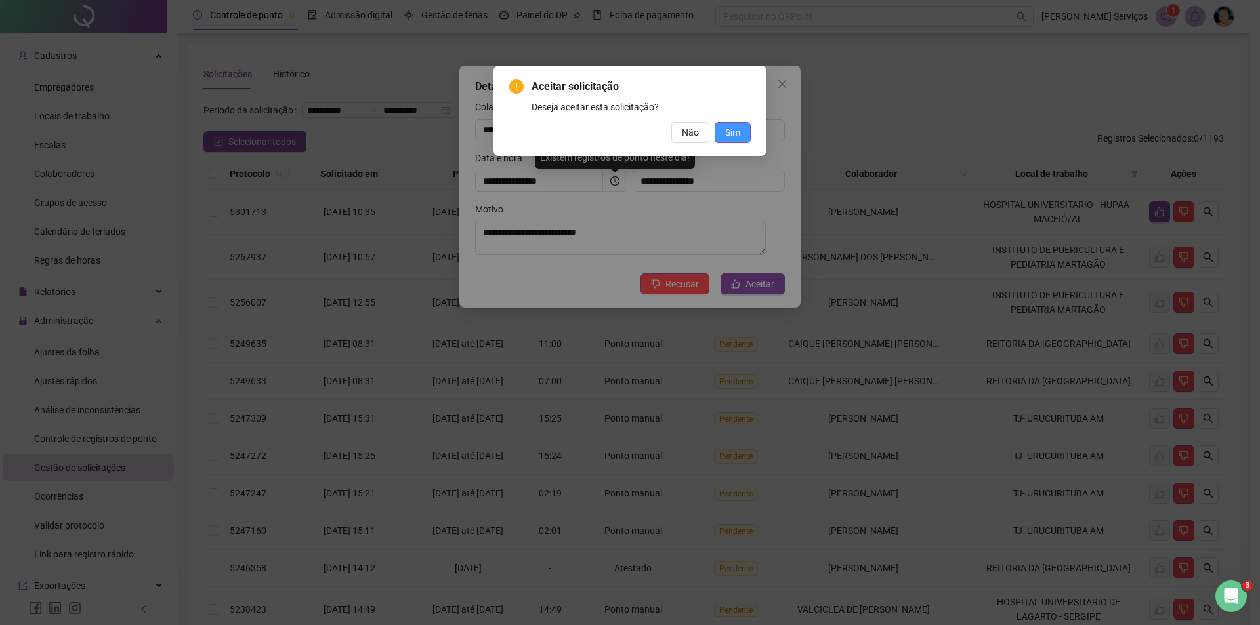
click at [739, 130] on span "Sim" at bounding box center [732, 132] width 15 height 14
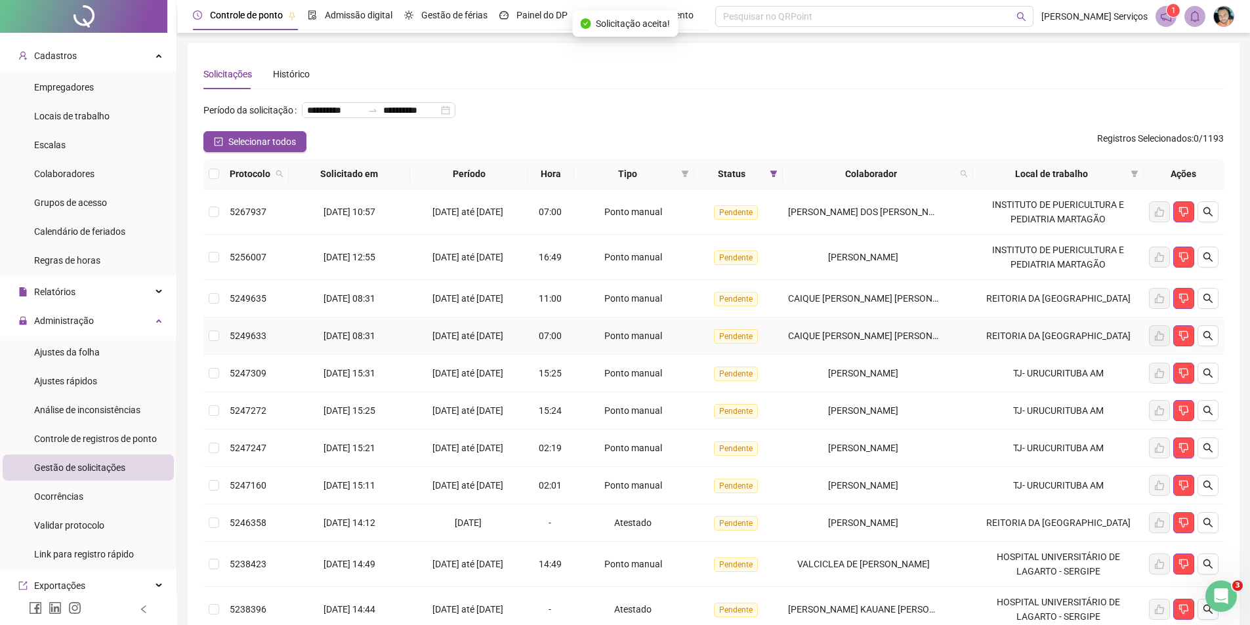
scroll to position [198, 0]
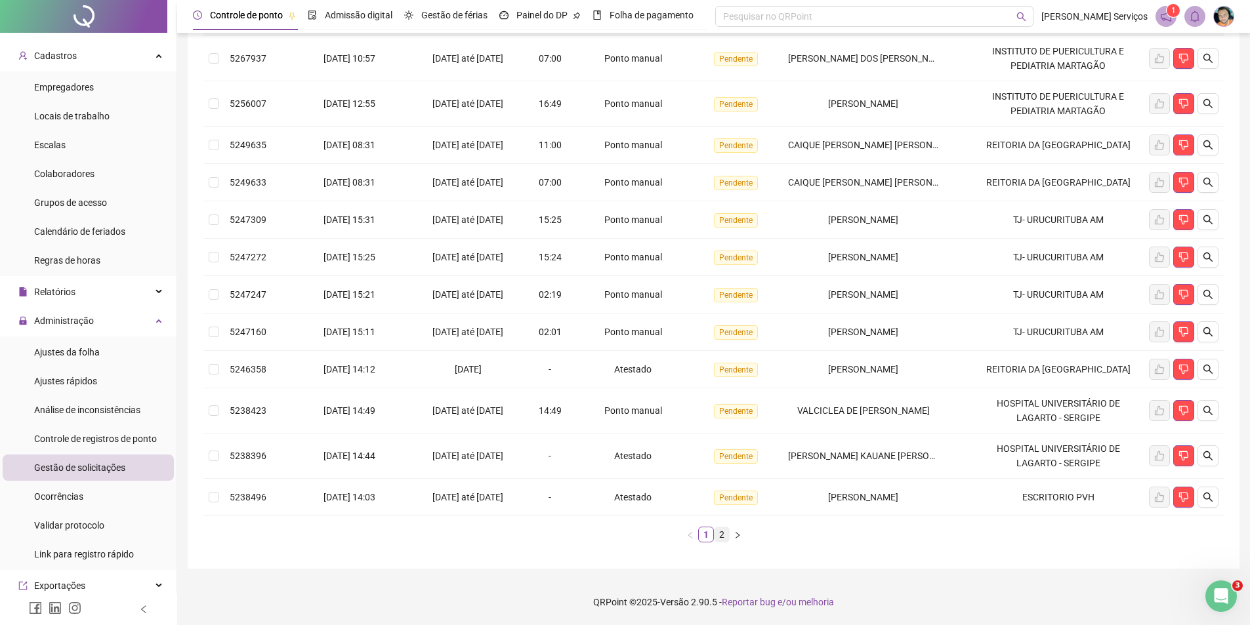
click at [719, 537] on link "2" at bounding box center [722, 535] width 14 height 14
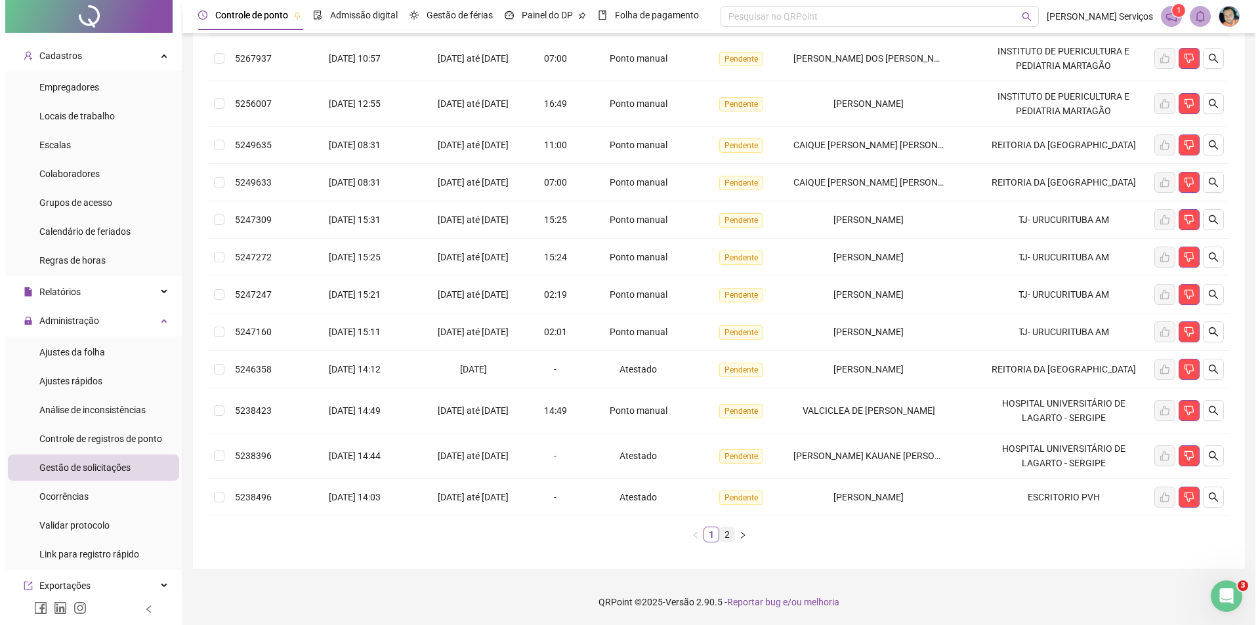
scroll to position [0, 0]
